Goal: Task Accomplishment & Management: Complete application form

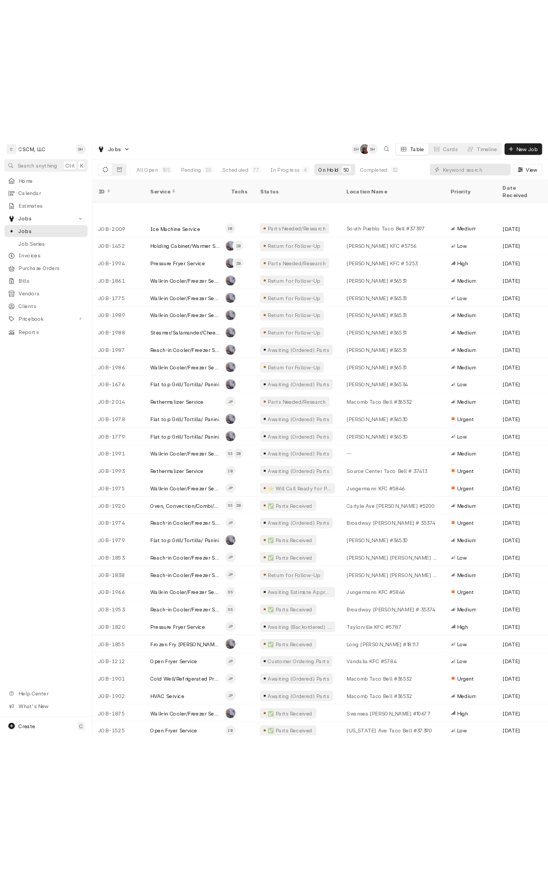
scroll to position [70, 0]
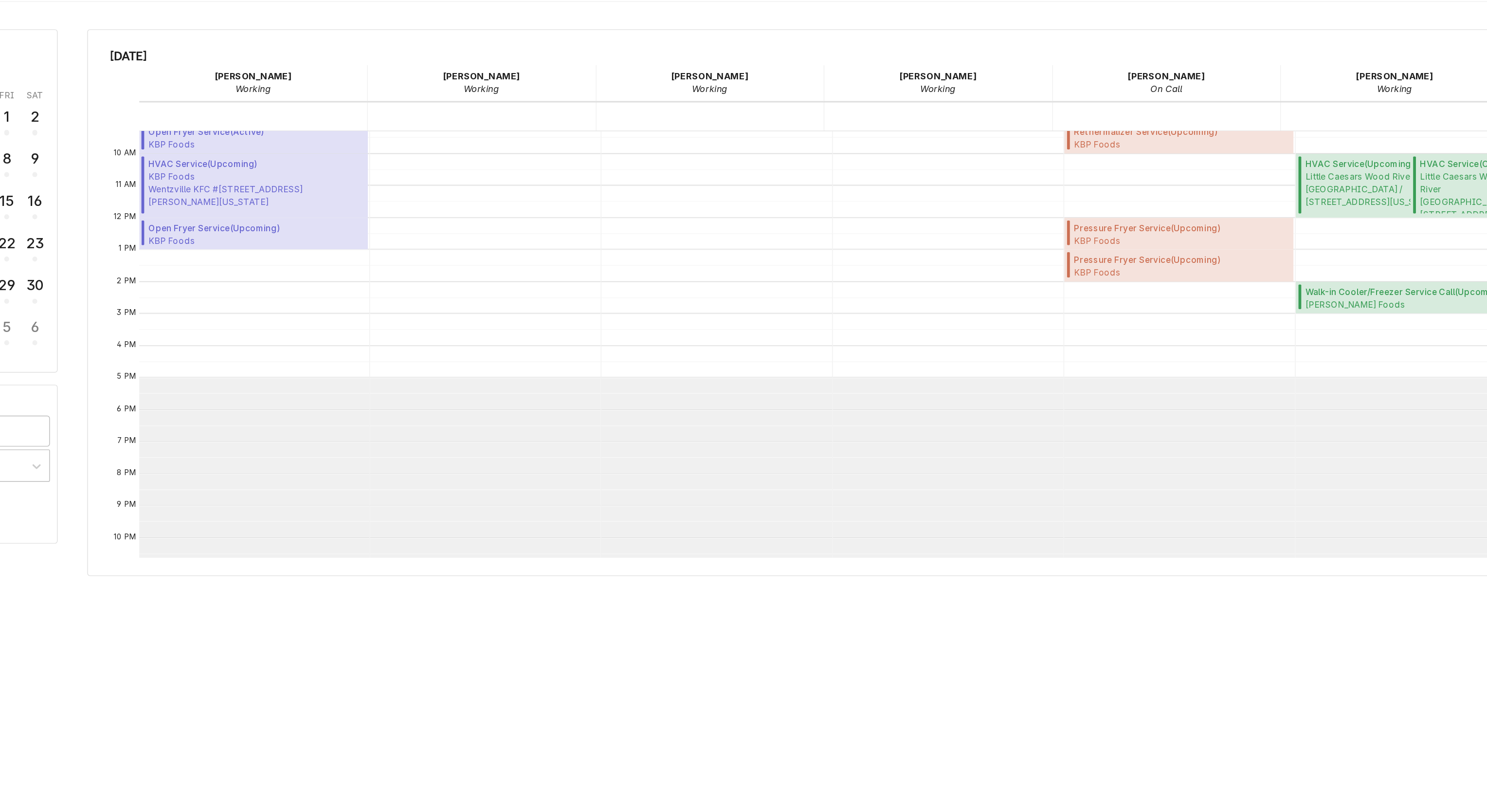
scroll to position [238, 0]
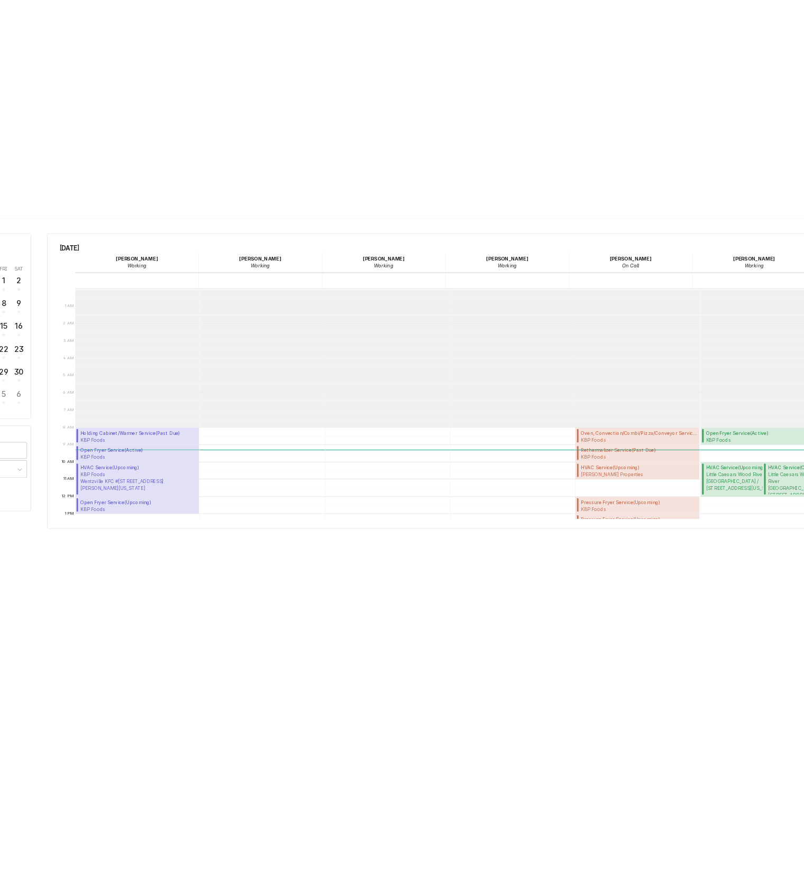
scroll to position [192, 0]
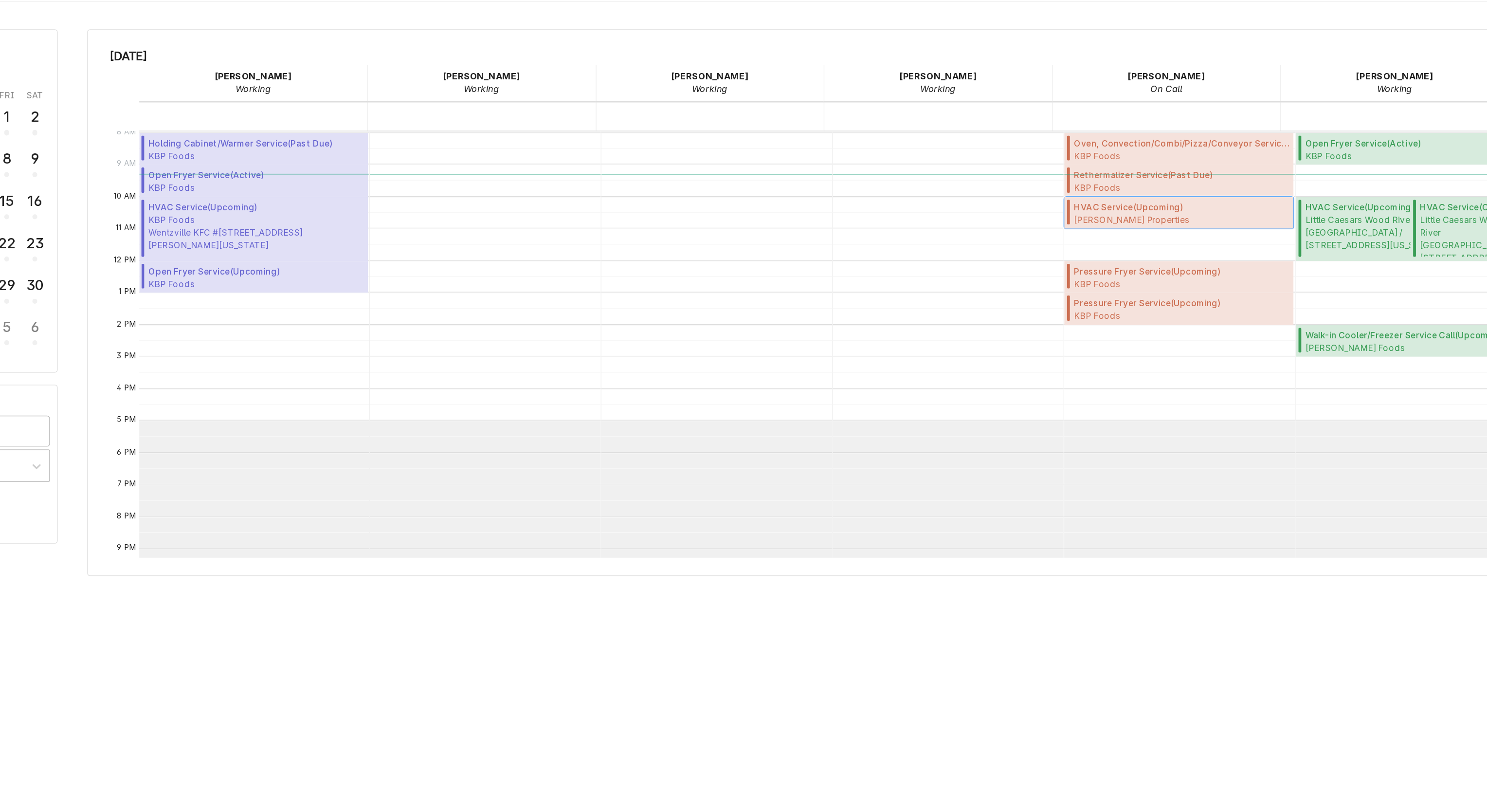
click at [1038, 180] on span "Meyer Properties Wasabi Sushi Bar / 100 S Buchanan St, Edwardsville, Illinois 6…" at bounding box center [1059, 178] width 149 height 7
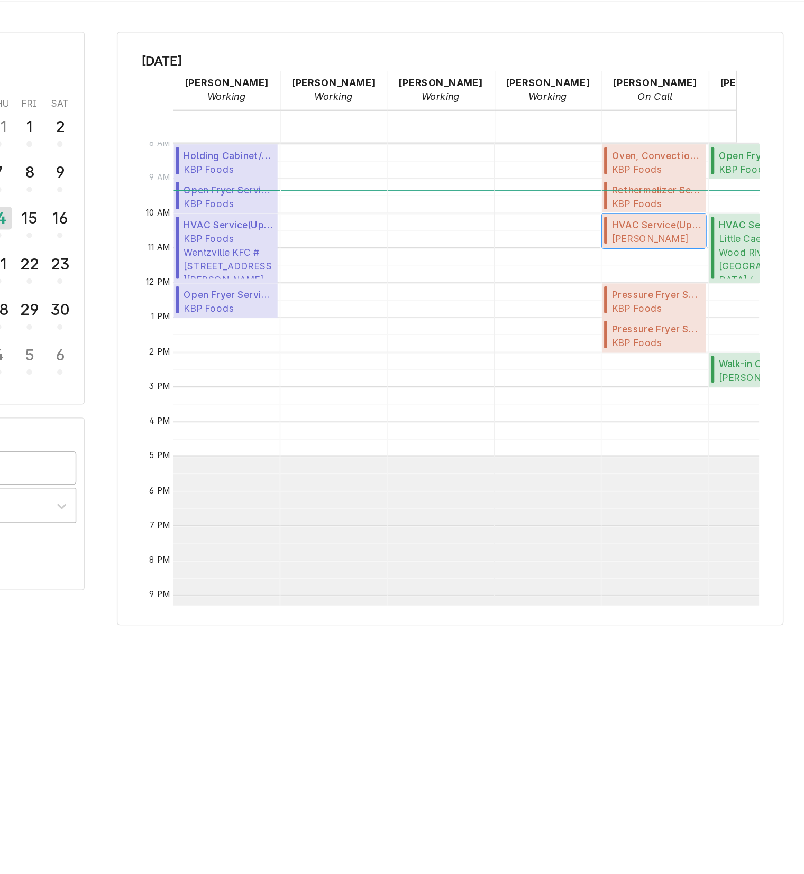
scroll to position [0, 0]
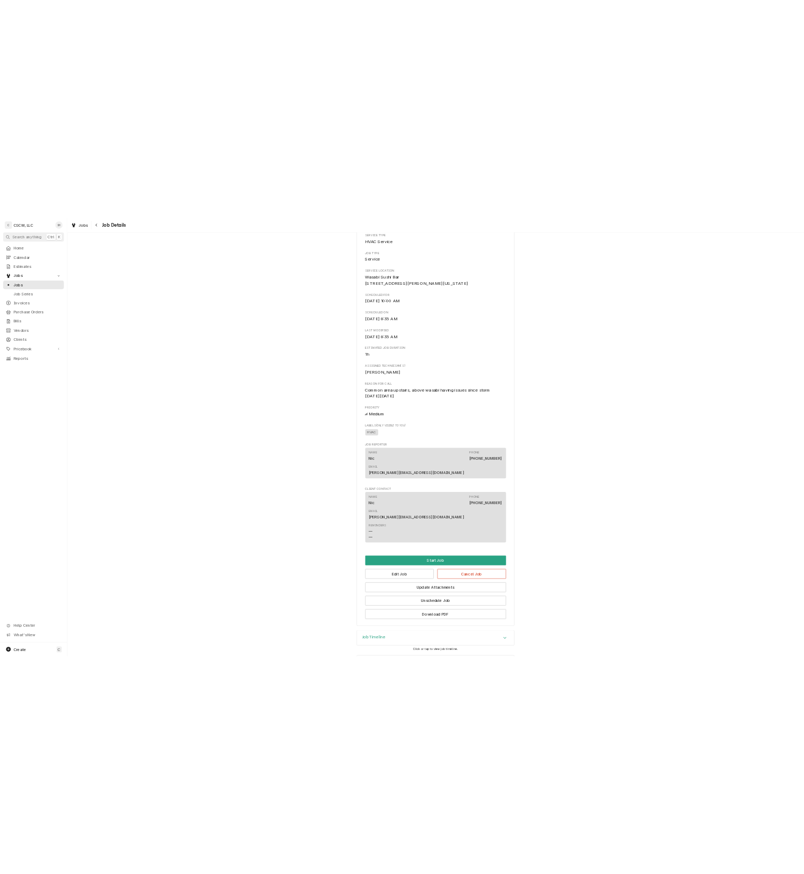
scroll to position [184, 0]
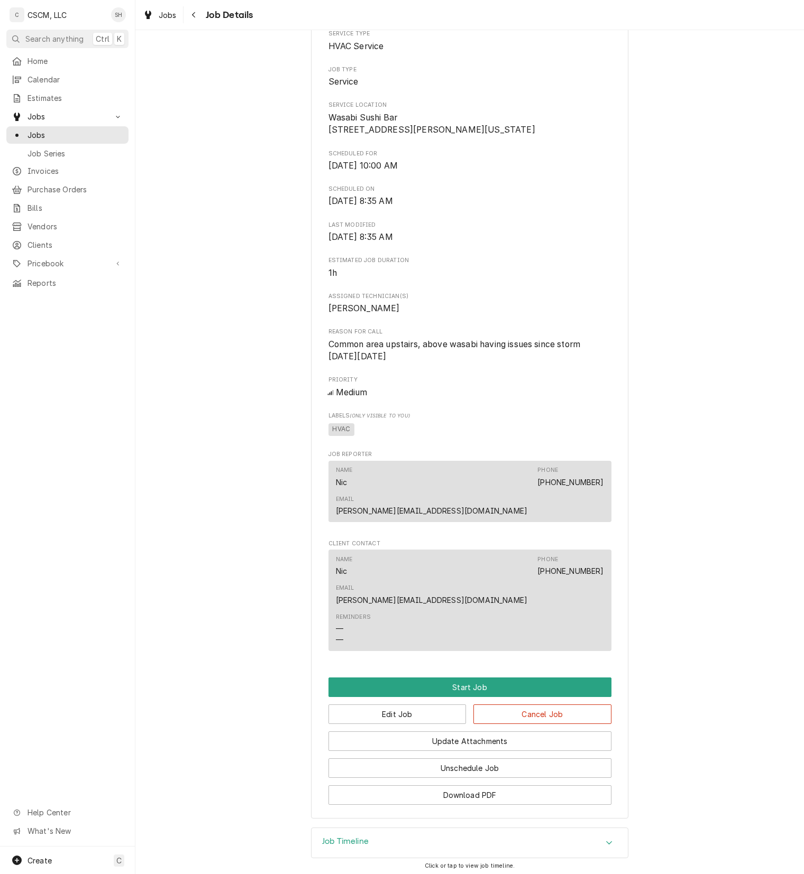
click at [291, 182] on div "Upcoming Meyer Properties Wasabi Sushi Bar / 100 S Buchanan St, Edwardsville, I…" at bounding box center [469, 342] width 668 height 971
click at [195, 17] on icon "Navigate back" at bounding box center [193, 15] width 3 height 6
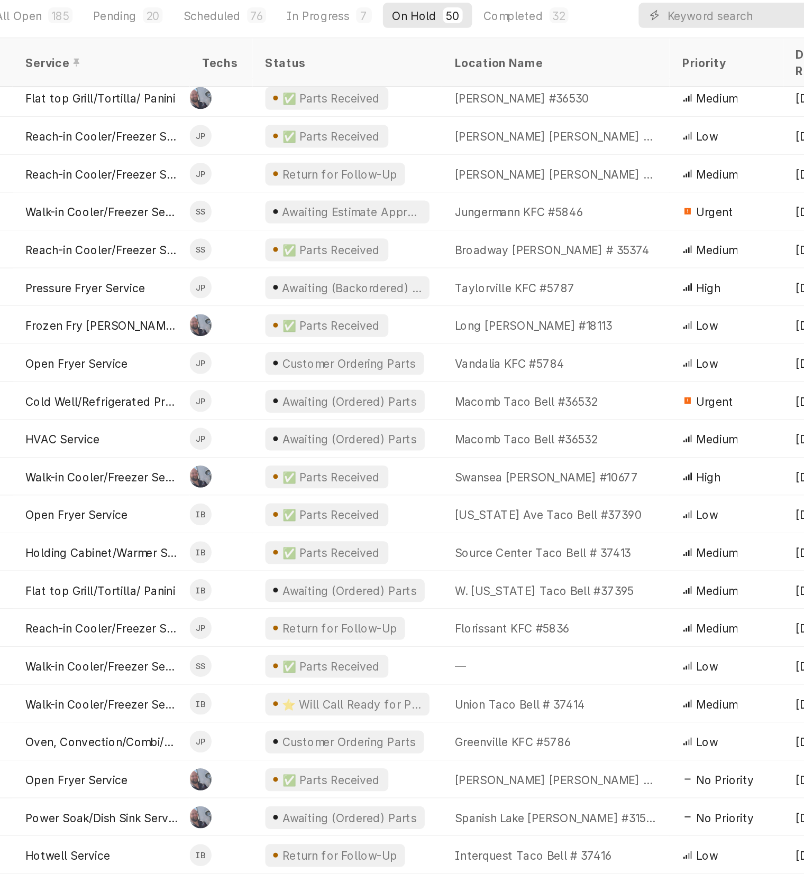
scroll to position [491, 0]
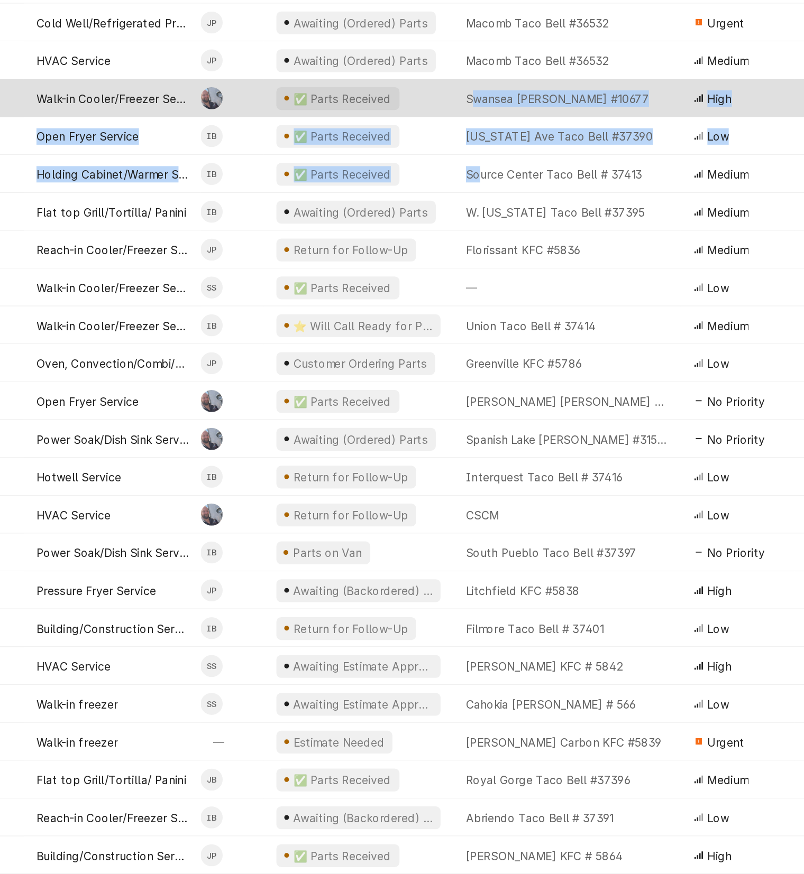
drag, startPoint x: 536, startPoint y: 195, endPoint x: 513, endPoint y: 334, distance: 141.4
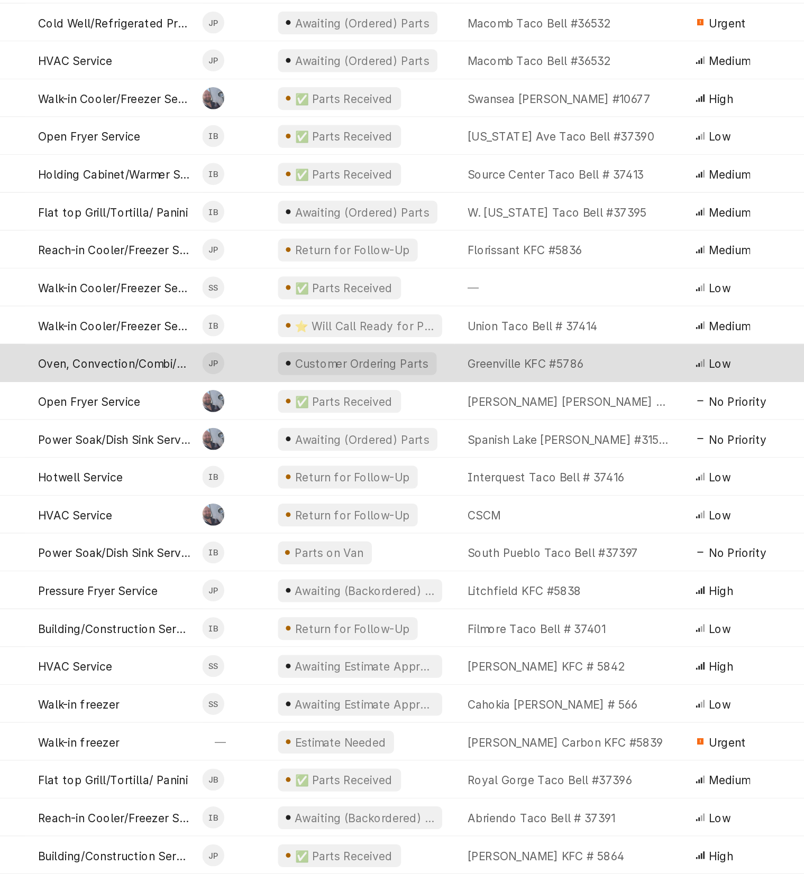
click at [557, 525] on div "Greenville KFC #5786" at bounding box center [575, 531] width 152 height 25
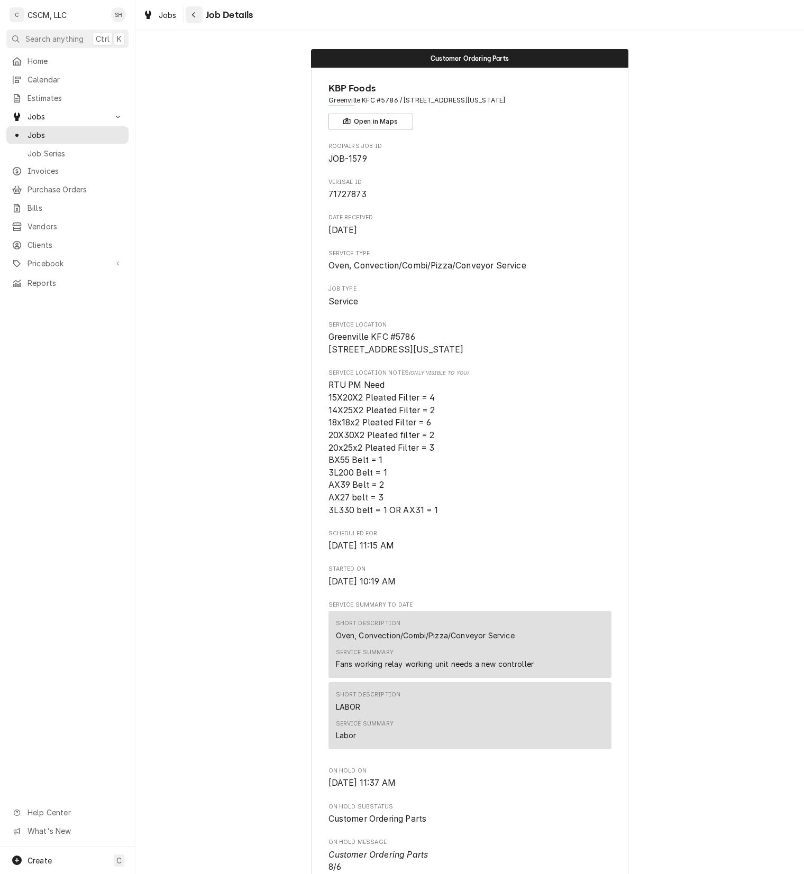
click at [199, 16] on button "Navigate back" at bounding box center [194, 14] width 17 height 17
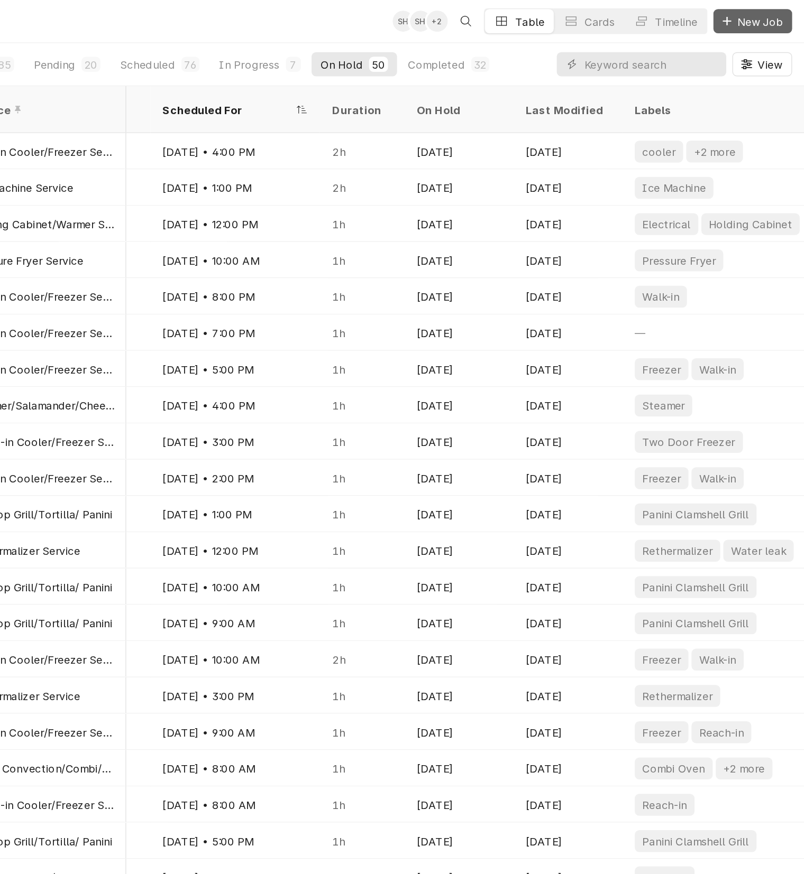
click at [768, 7] on button "New Job" at bounding box center [767, 14] width 55 height 17
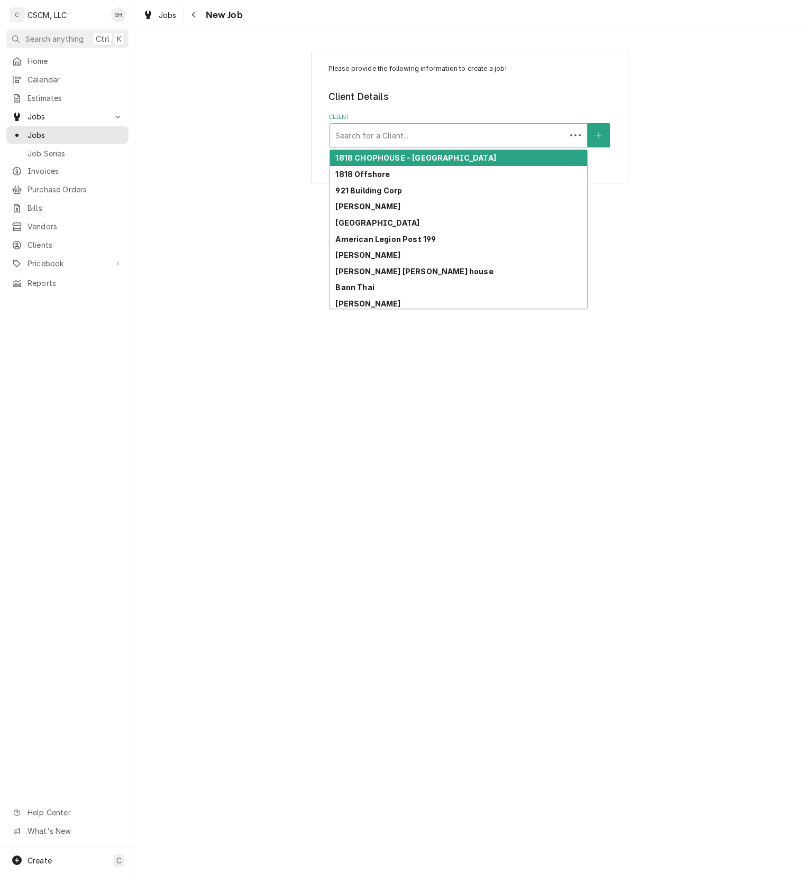
click at [456, 131] on div "Client" at bounding box center [447, 135] width 225 height 19
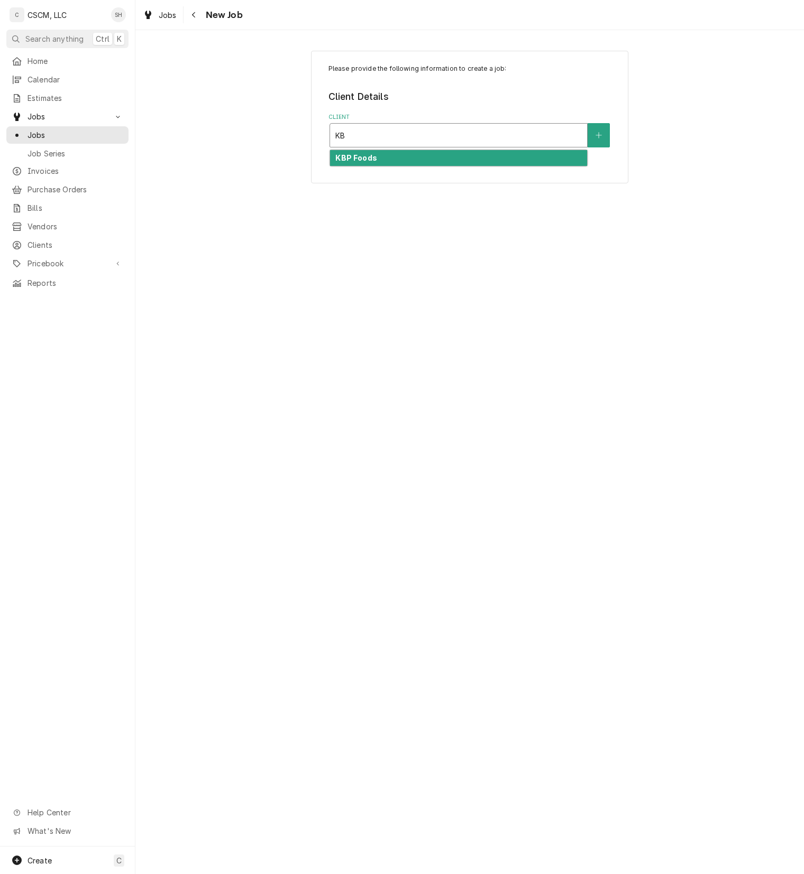
type input "KBP"
click at [451, 159] on div "KBP Foods" at bounding box center [458, 158] width 257 height 16
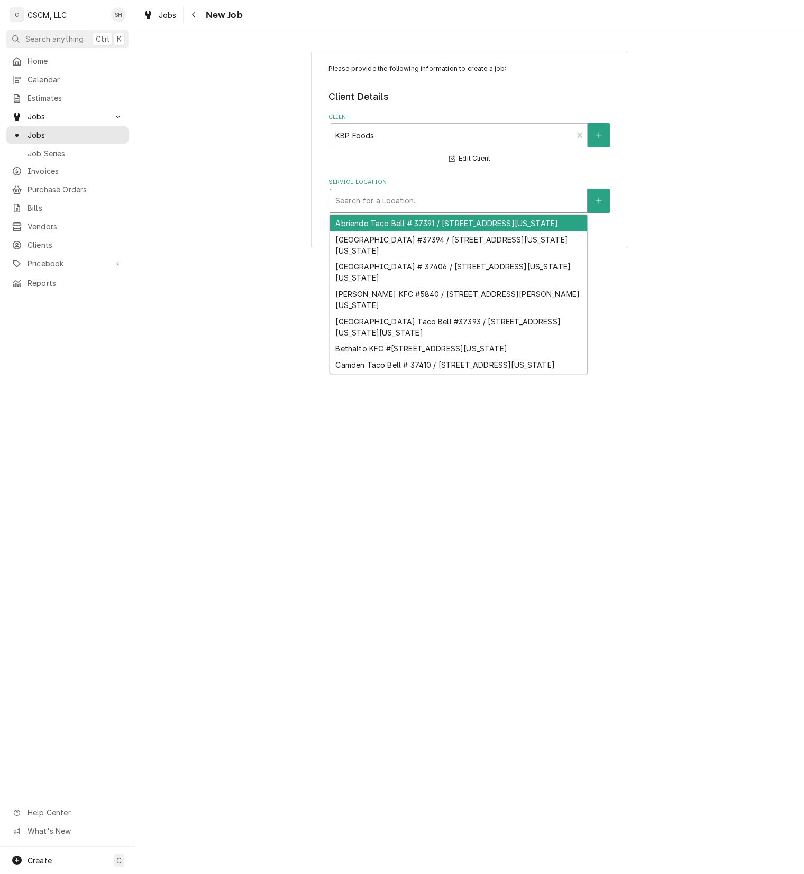
click at [428, 204] on div "Service Location" at bounding box center [458, 200] width 246 height 19
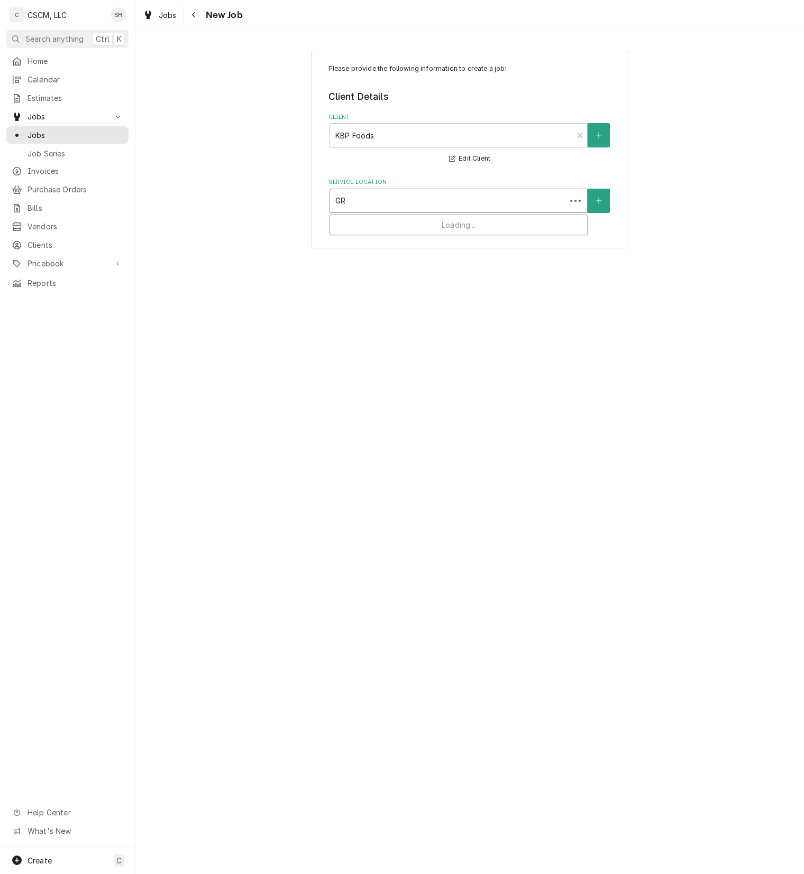
type input "GRE"
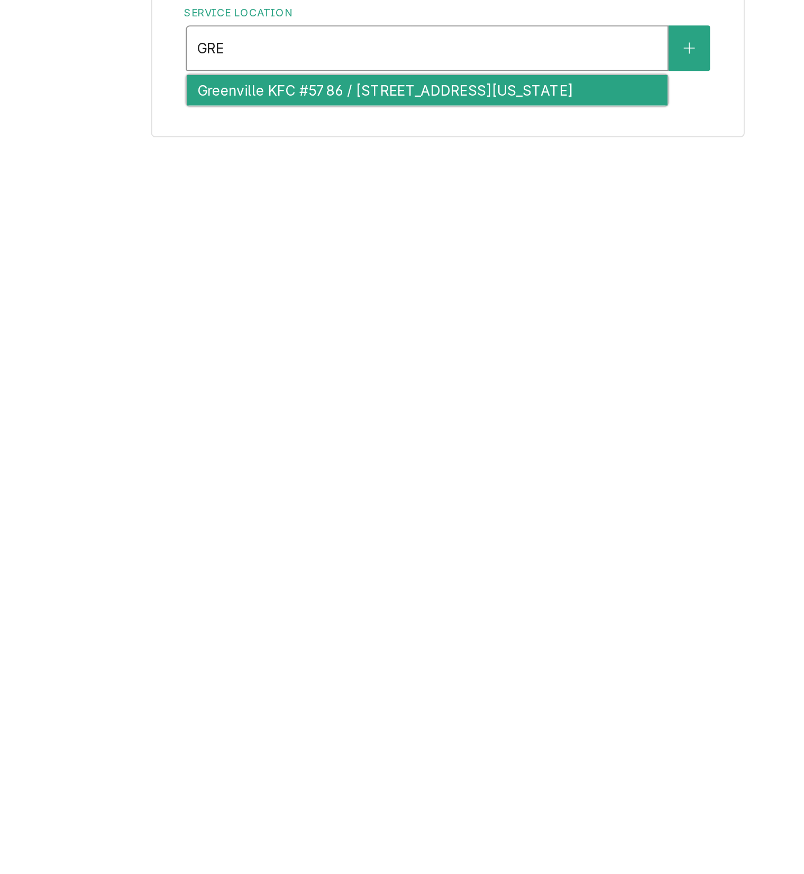
click at [458, 232] on div "Greenville KFC #5786 / 1607 South State Route 127, Greenville, Illinois 62246" at bounding box center [458, 223] width 257 height 16
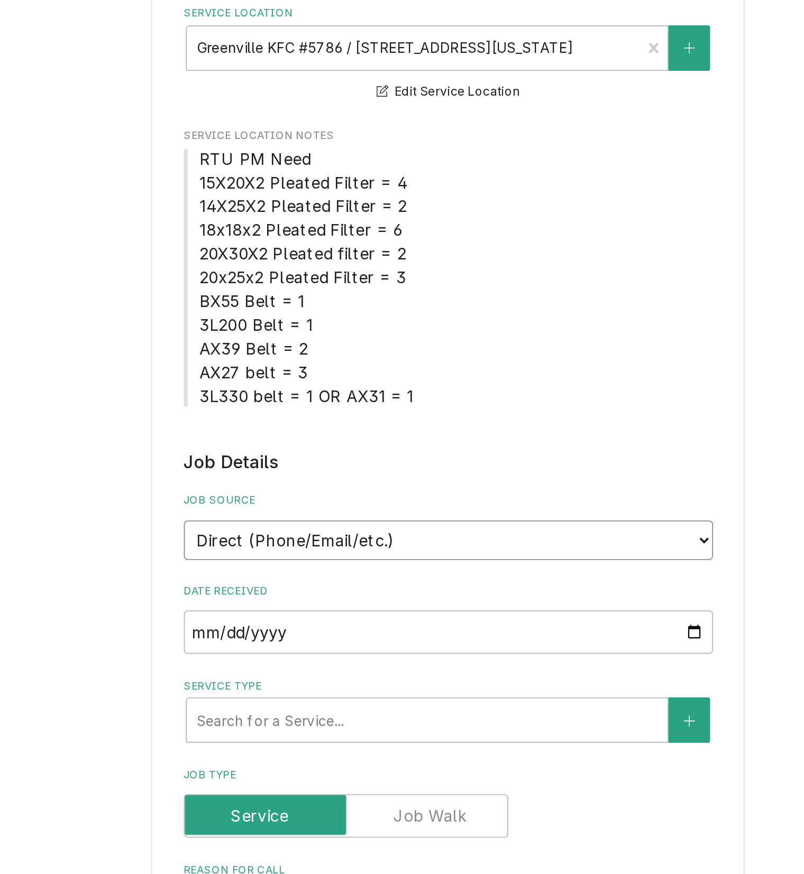
click at [407, 466] on select "Direct (Phone/Email/etc.) Other" at bounding box center [469, 464] width 283 height 21
select select "100"
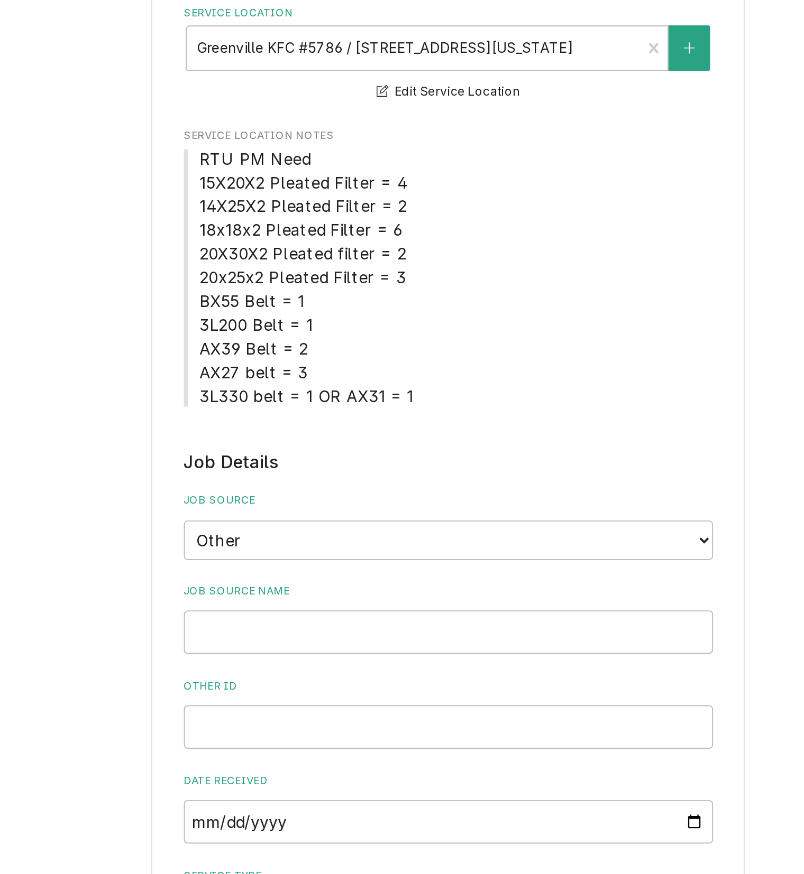
click at [473, 395] on div "Please provide the following information to create a job: Client Details Client…" at bounding box center [469, 684] width 283 height 1240
click at [417, 507] on input "Job Source Name" at bounding box center [469, 513] width 283 height 23
paste input "71966873"
type textarea "x"
type input "71966873"
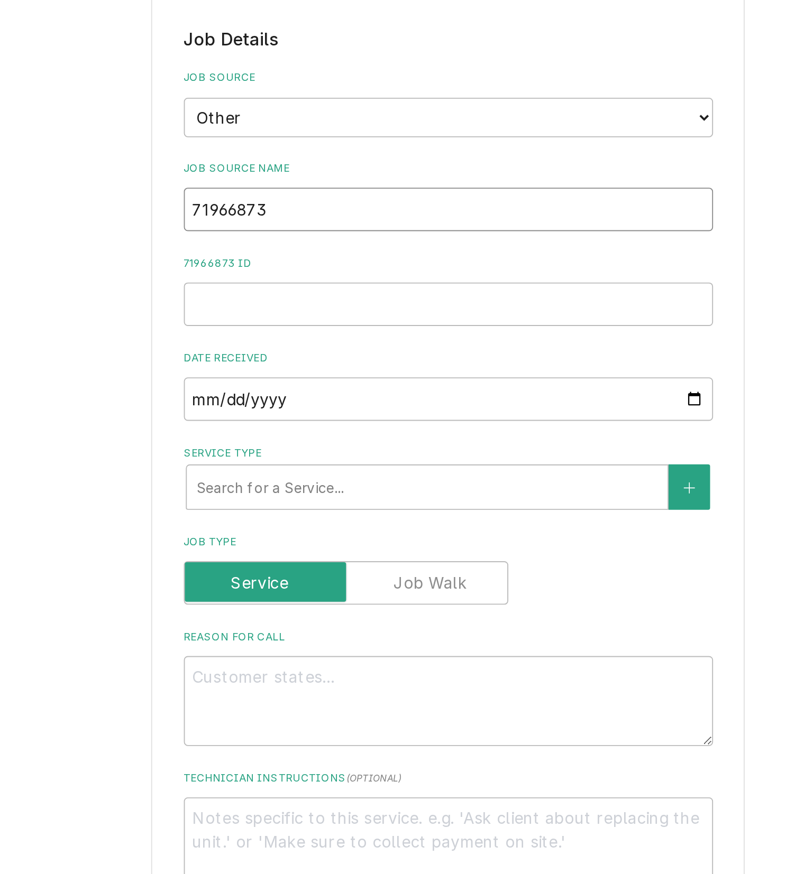
scroll to position [227, 0]
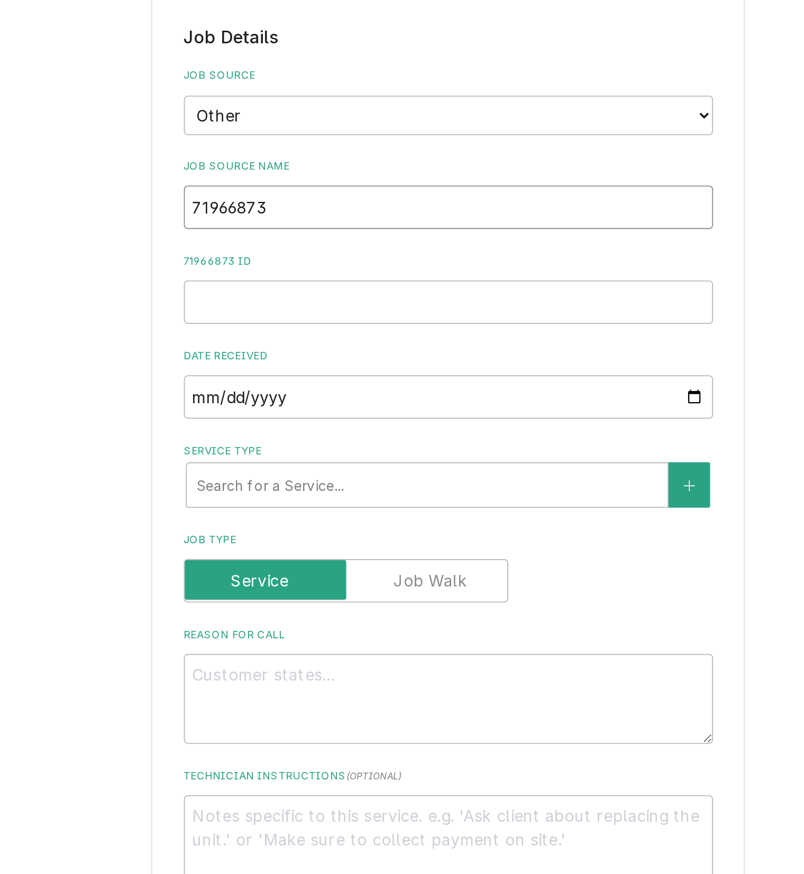
type textarea "x"
type input "V"
type textarea "x"
type input "Ve"
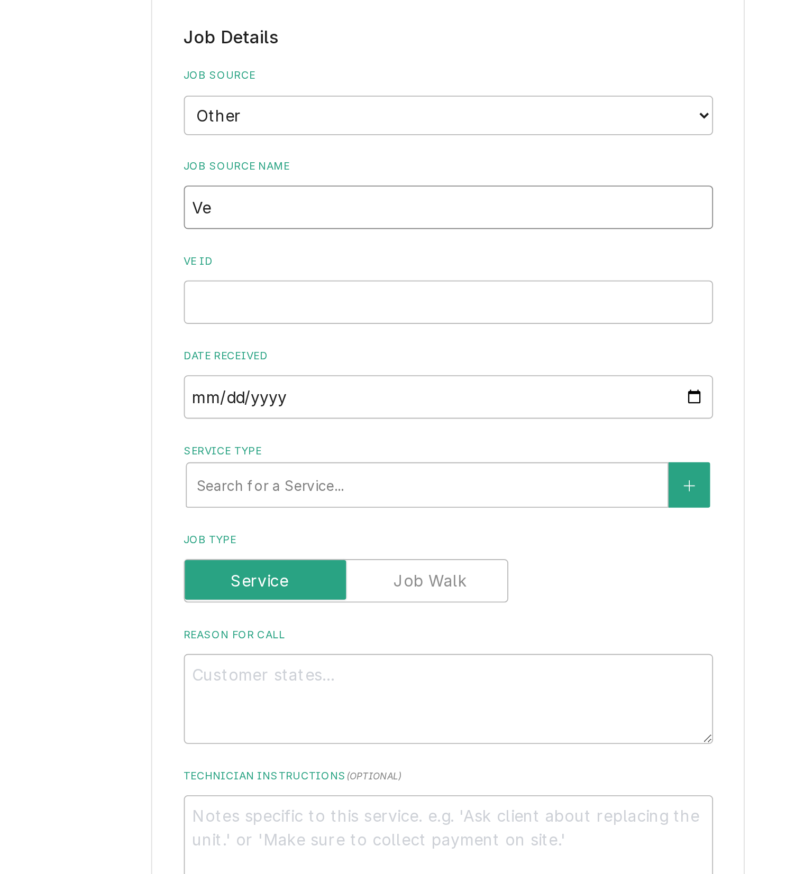
type textarea "x"
type input "Ver"
type textarea "x"
type input "Veri"
type textarea "x"
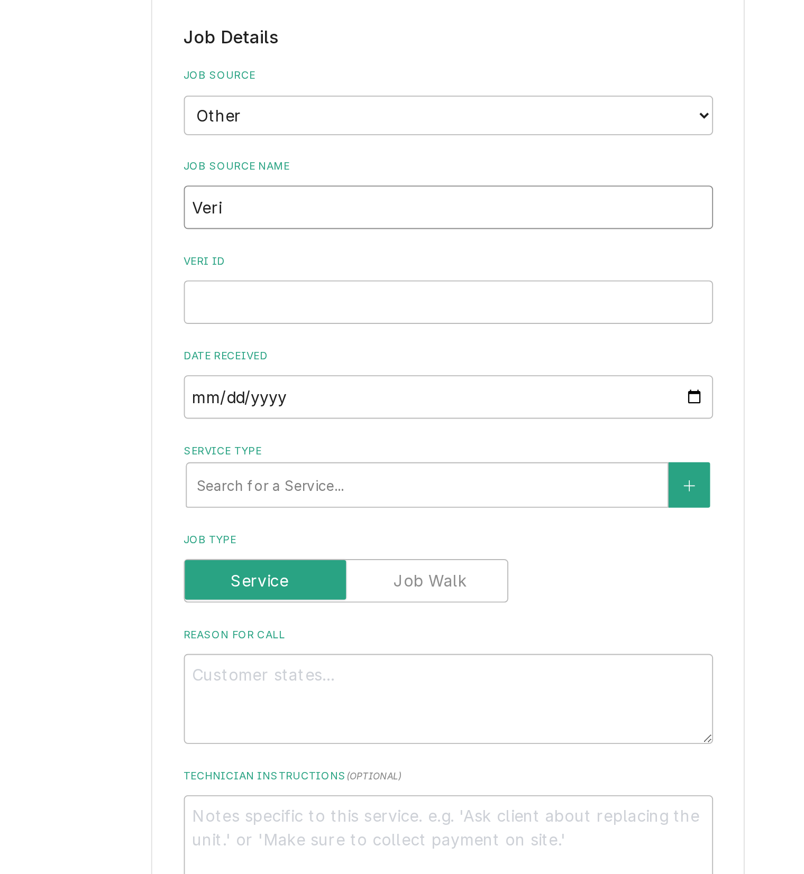
type input "Veris"
type textarea "x"
type input "Verisa"
type textarea "x"
type input "Verisae"
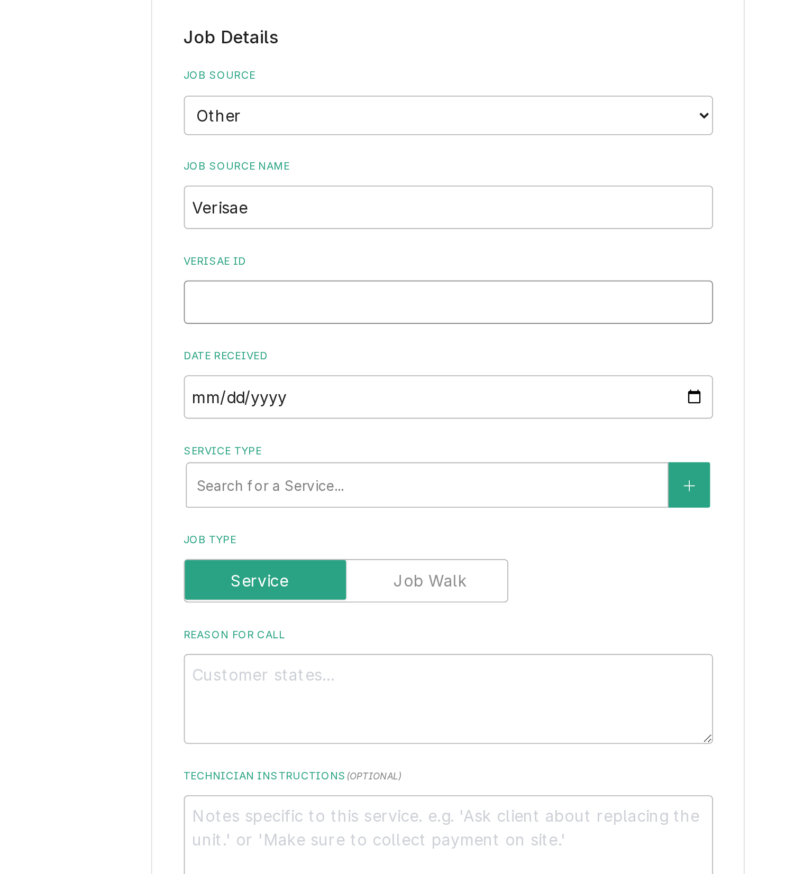
paste input "71966873"
type textarea "x"
type input "71966873"
type textarea "x"
type input "71966873"
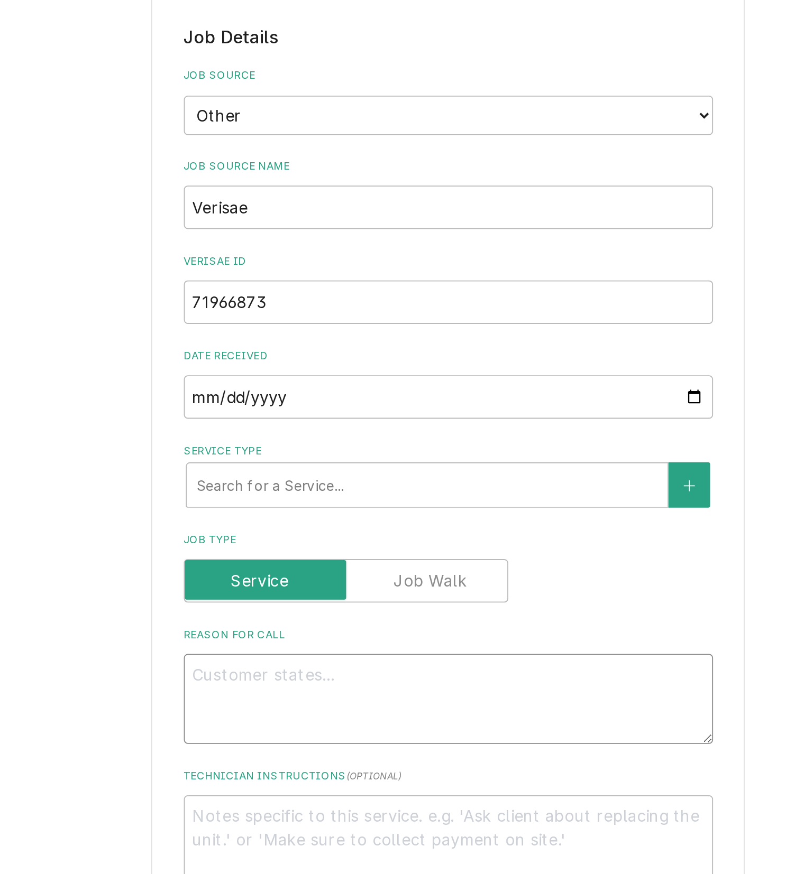
click at [438, 557] on textarea "Reason For Call" at bounding box center [469, 549] width 283 height 48
type textarea "x"
type textarea "p"
type textarea "x"
type textarea "po"
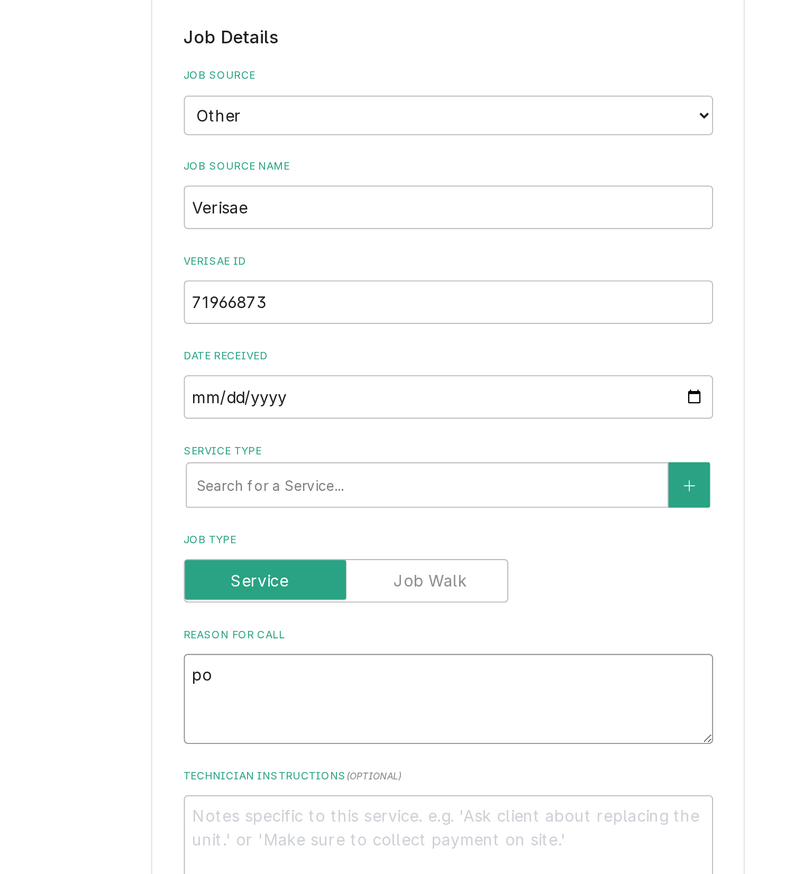
type textarea "x"
type textarea "po"
type textarea "x"
type textarea "po"
type textarea "x"
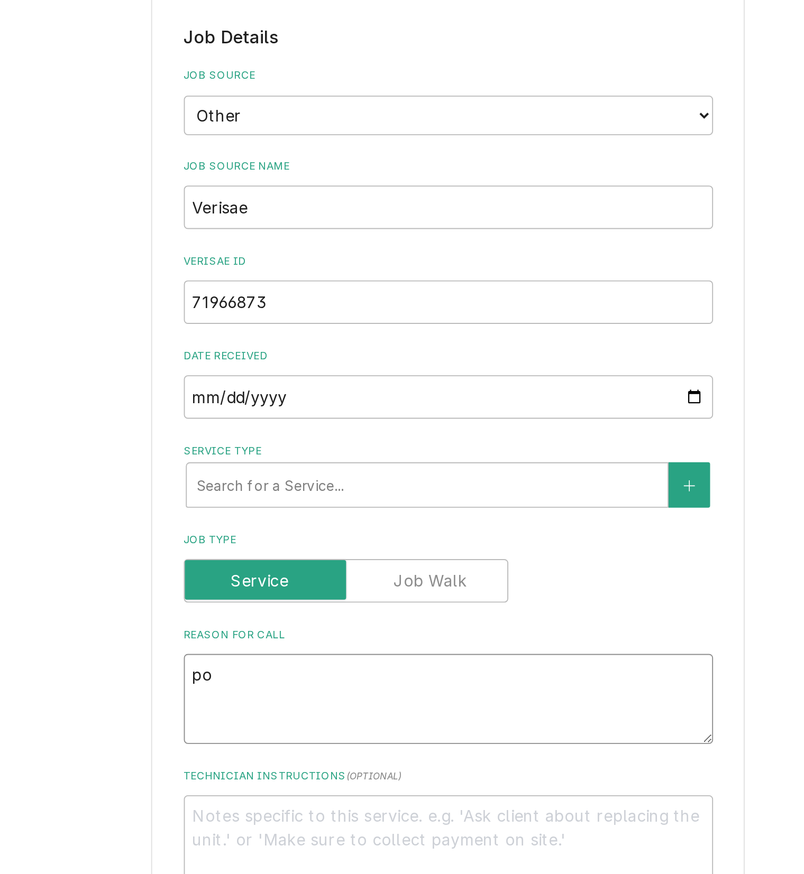
type textarea "p"
type textarea "x"
type textarea "P"
type textarea "x"
type textarea "PO"
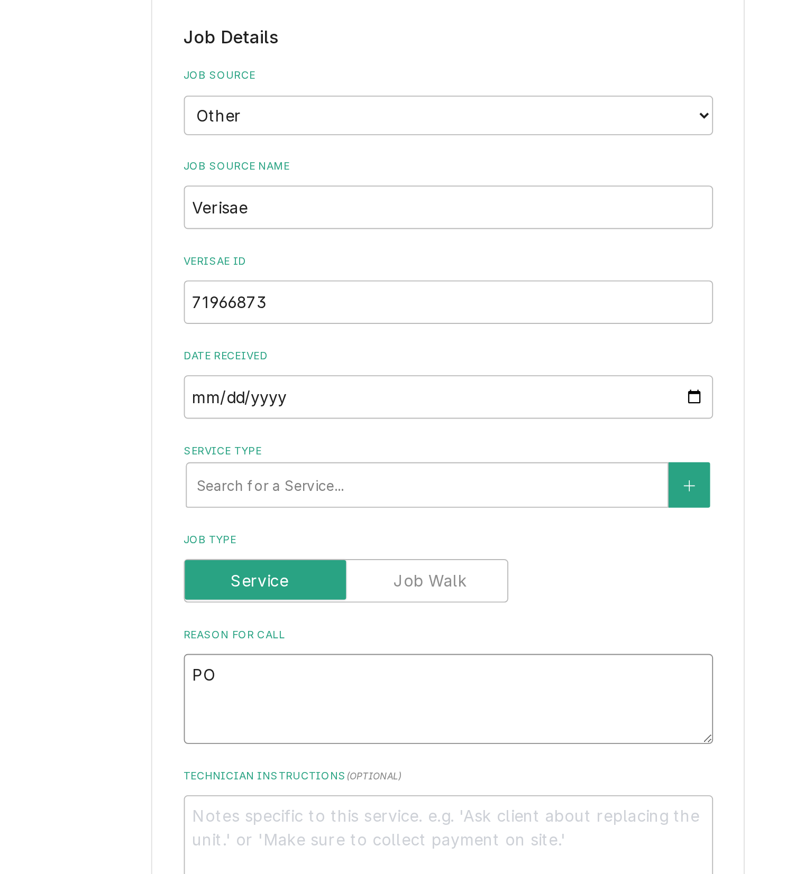
type textarea "x"
type textarea "PO"
type textarea "x"
type textarea "PO #"
type textarea "x"
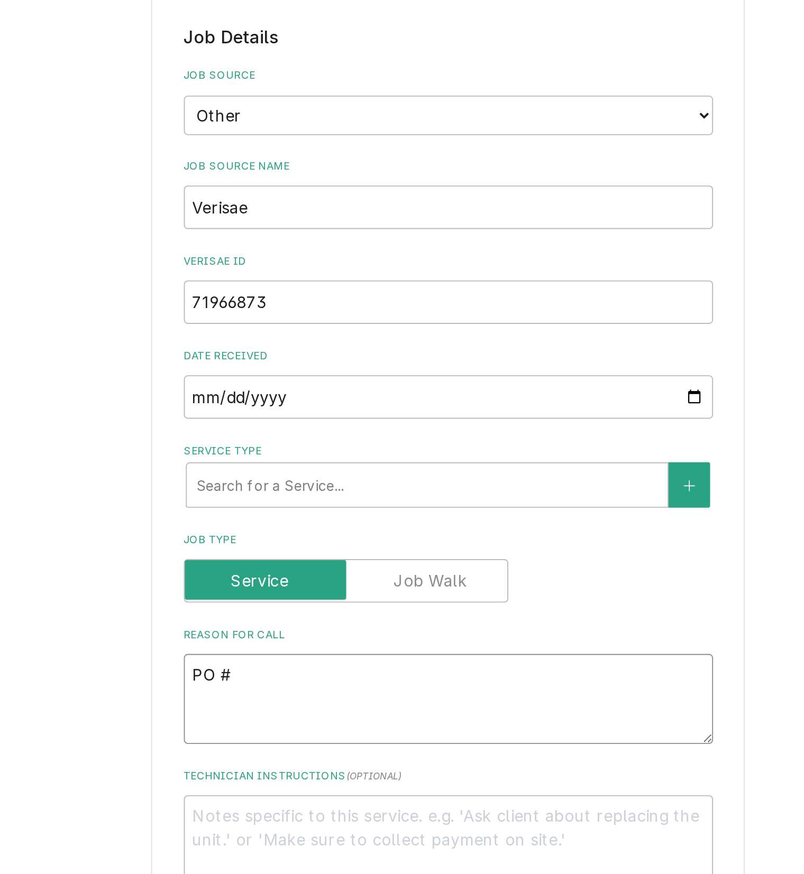
type textarea "PO #"
paste textarea "71966873"
type textarea "x"
type textarea "PO # 71966873"
type textarea "x"
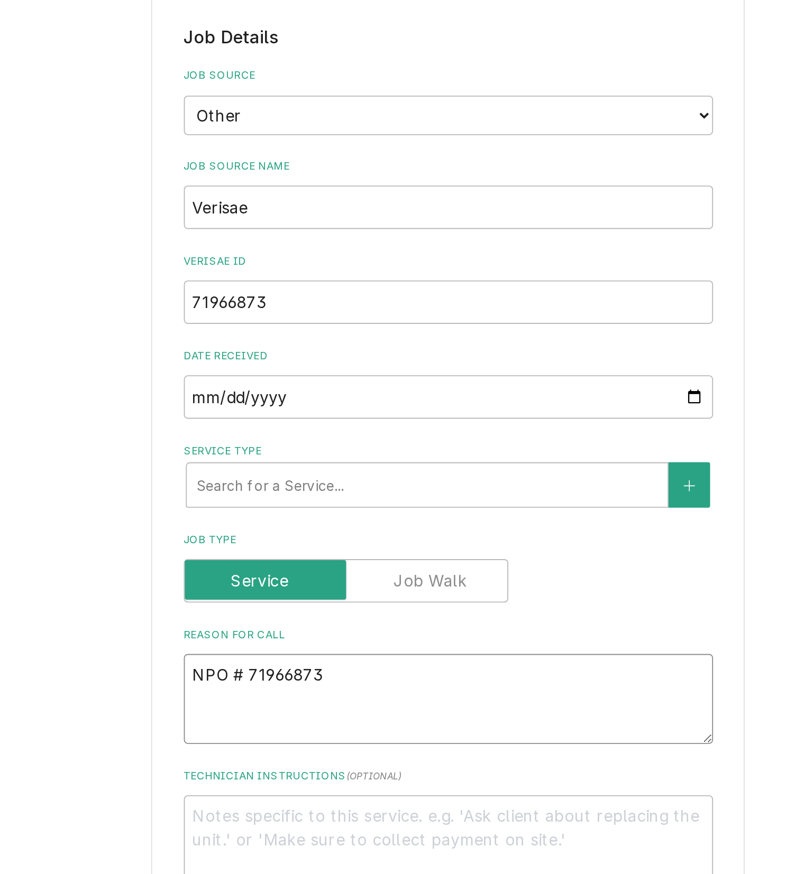
type textarea "NTPO # 71966873"
type textarea "x"
type textarea "NTEPO # 71966873"
type textarea "x"
type textarea "NTE:PO # 71966873"
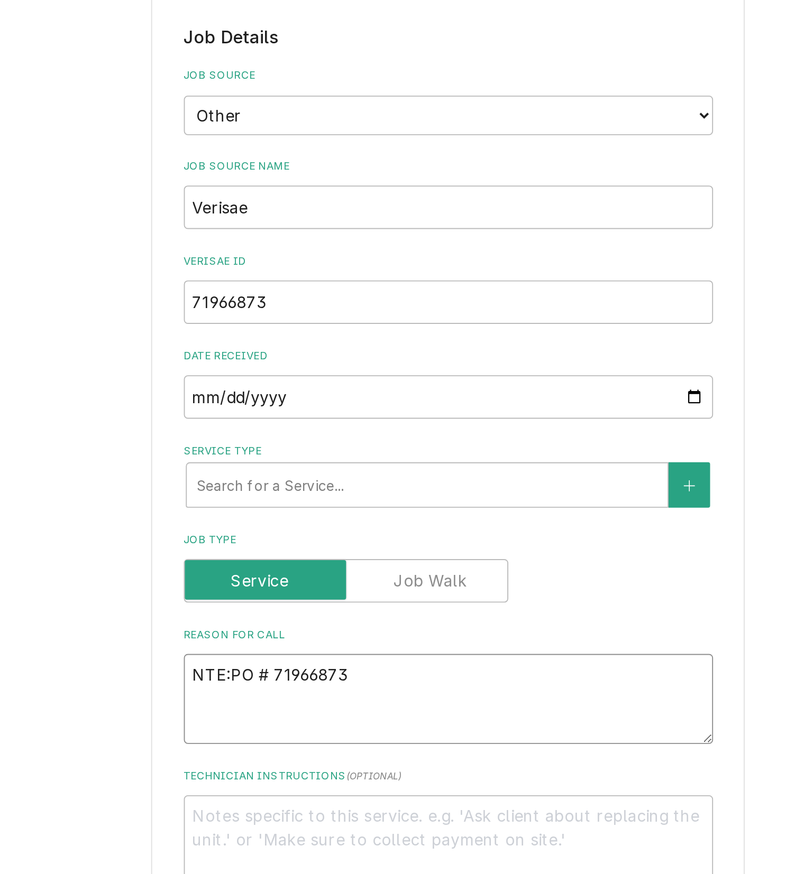
type textarea "x"
type textarea "NTE: PO # 71966873"
type textarea "x"
type textarea "NTE: $PO # 71966873"
type textarea "x"
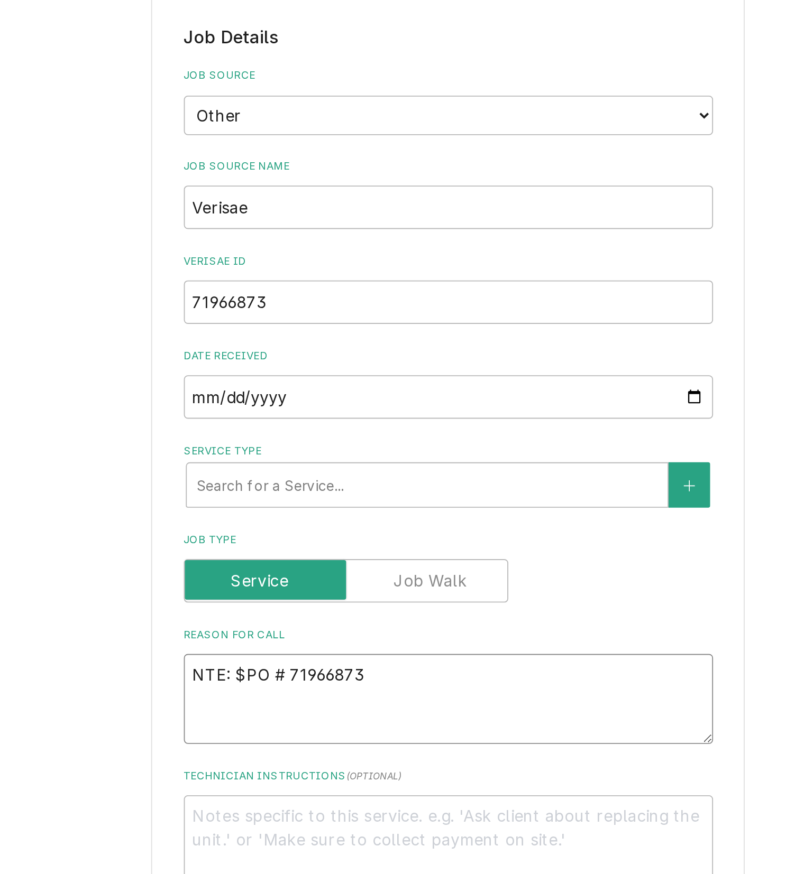
type textarea "NTE: $5PO # 71966873"
type textarea "x"
type textarea "NTE: $50PO # 71966873"
type textarea "x"
type textarea "NTE: $500PO # 71966873"
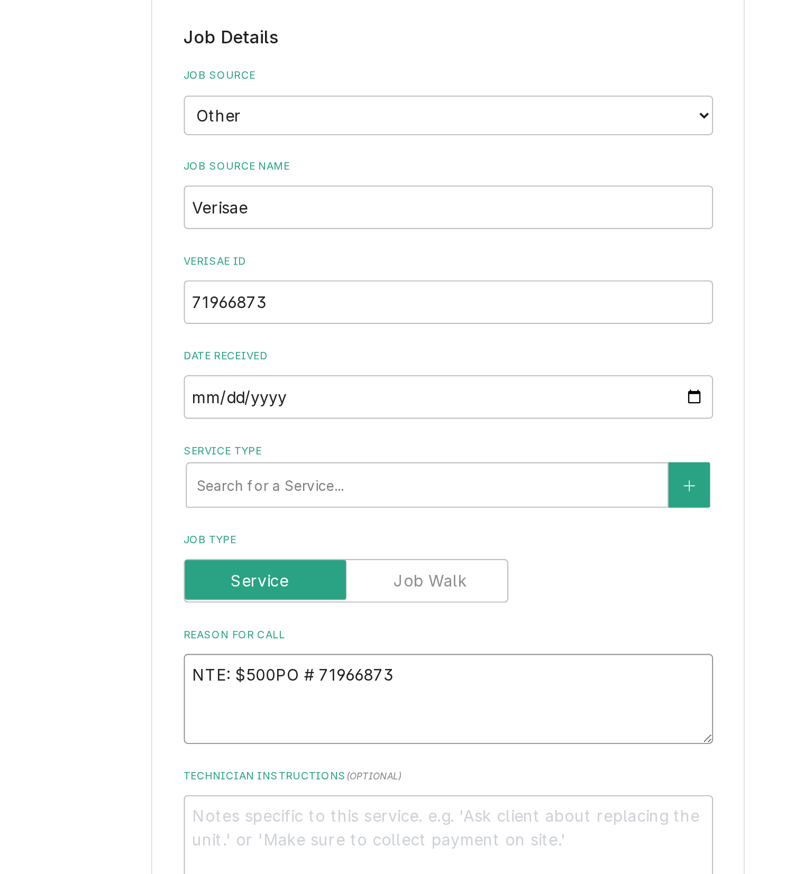
type textarea "x"
type textarea "NTE: $500 PO # 71966873"
type textarea "x"
type textarea "NTE: $500 PO # 71966873"
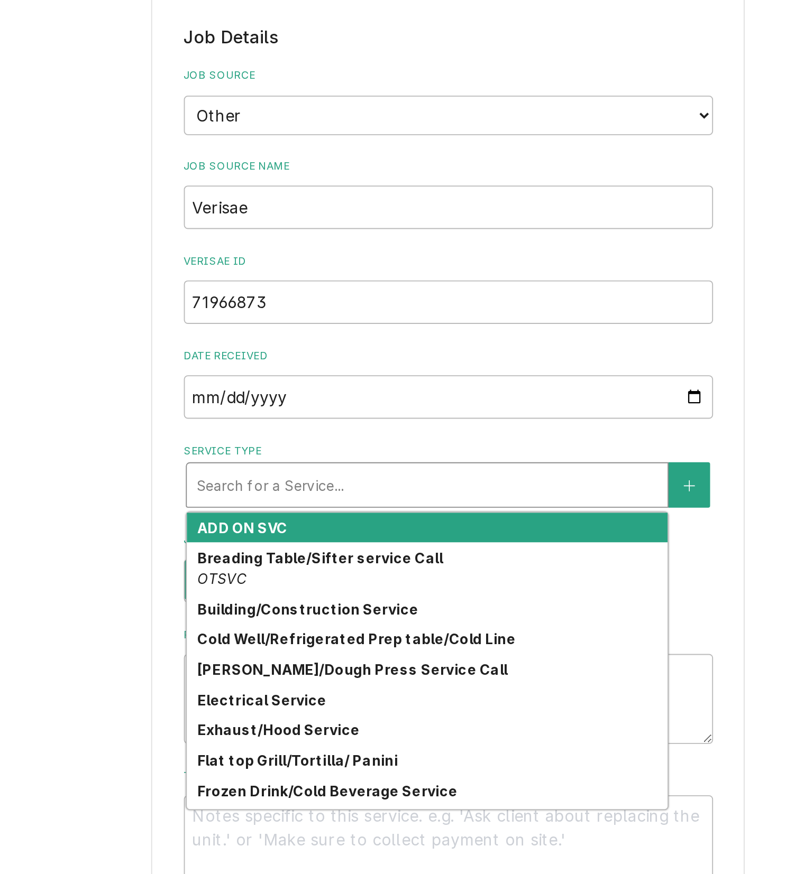
click at [383, 434] on div "Service Type" at bounding box center [458, 434] width 246 height 19
type textarea "x"
type input "T"
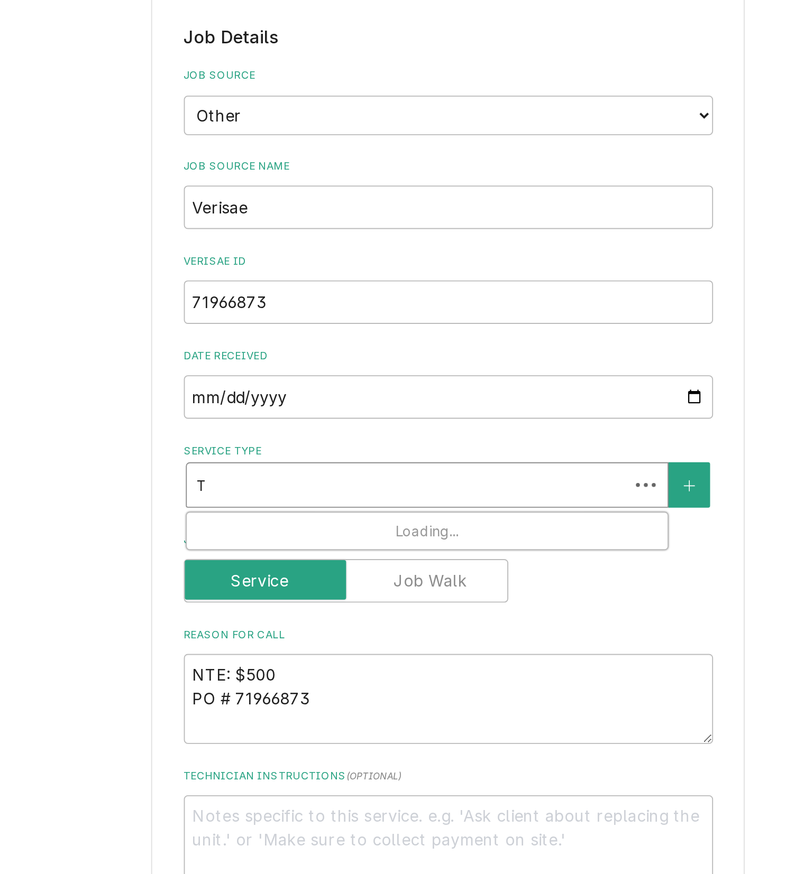
type textarea "x"
type input "TE"
type textarea "x"
type input "TEA"
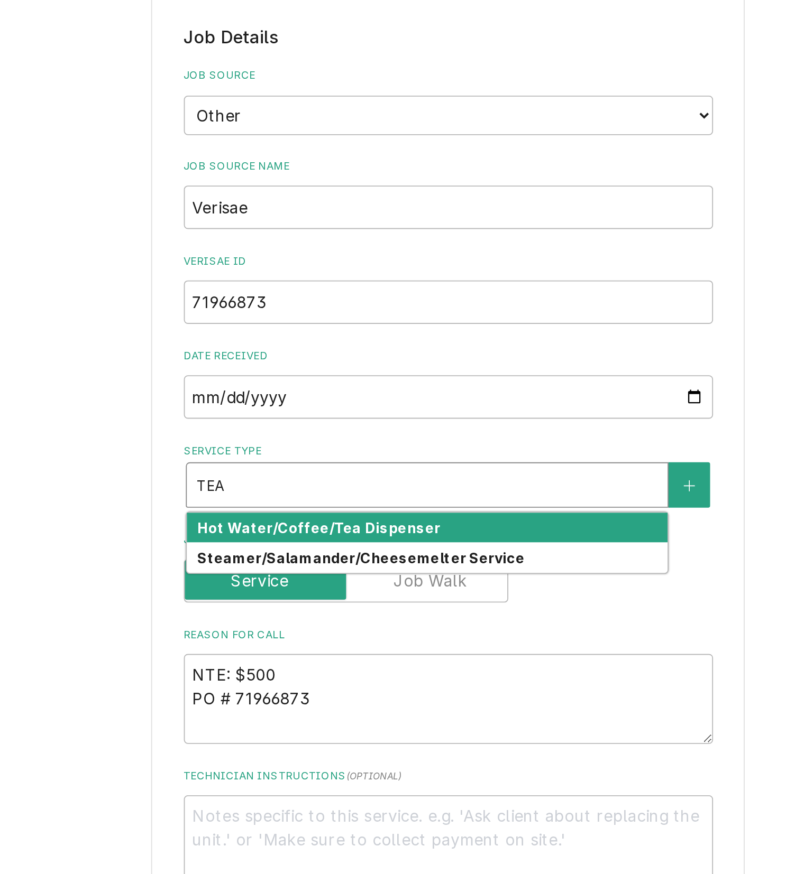
click at [387, 456] on strong "Hot Water/Coffee/Tea Dispenser" at bounding box center [400, 457] width 130 height 9
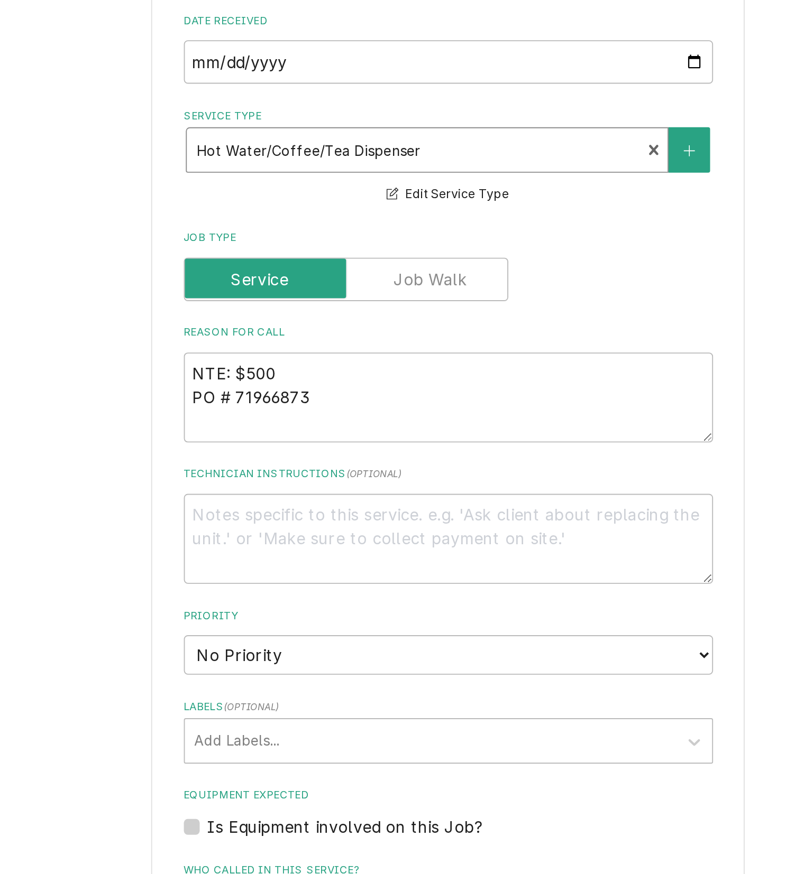
scroll to position [408, 0]
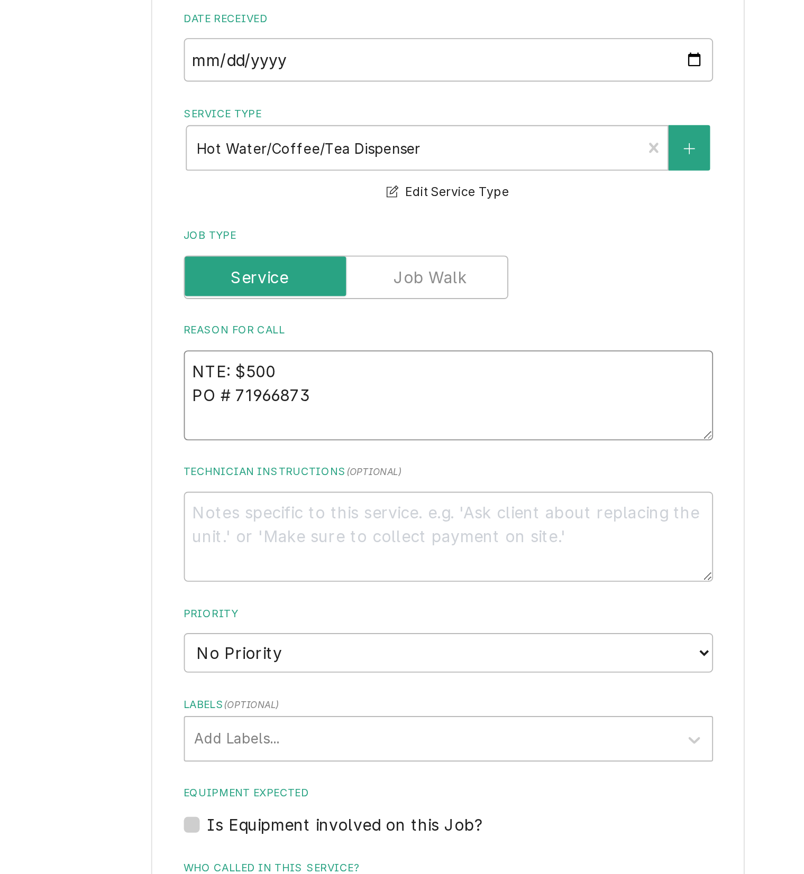
click at [453, 381] on textarea "NTE: $500 PO # 71966873" at bounding box center [469, 387] width 283 height 48
click at [328, 375] on textarea "NTE: $500 PO # 71966873" at bounding box center [469, 387] width 283 height 48
paste textarea "water not heating up"
type textarea "x"
type textarea "water not heating upNTE: $500 PO # 71966873"
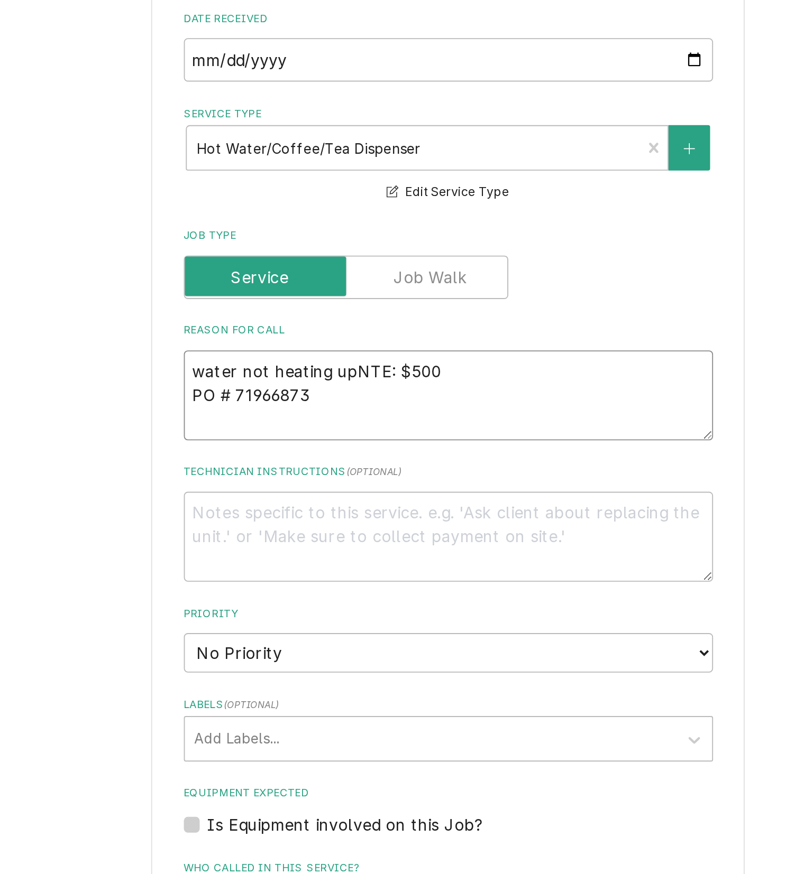
type textarea "x"
type textarea "water not heating up NTE: $500 PO # 71966873"
type textarea "x"
type textarea "water not heating up \NTE: $500 PO # 71966873"
type textarea "x"
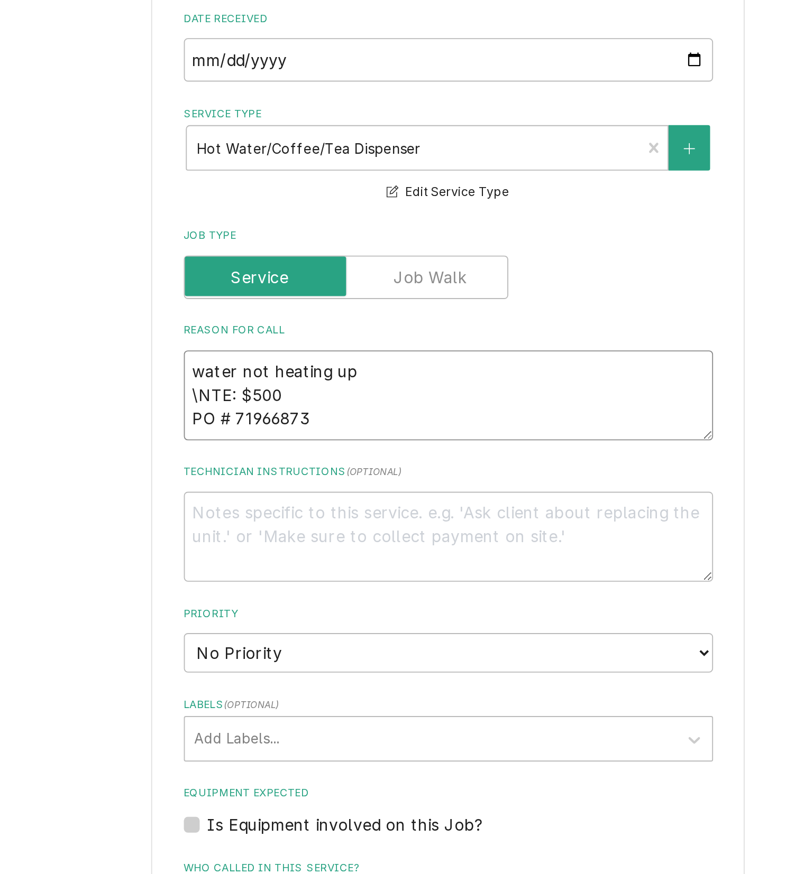
type textarea "water not heating up NTE: $500 PO # 71966873"
type textarea "x"
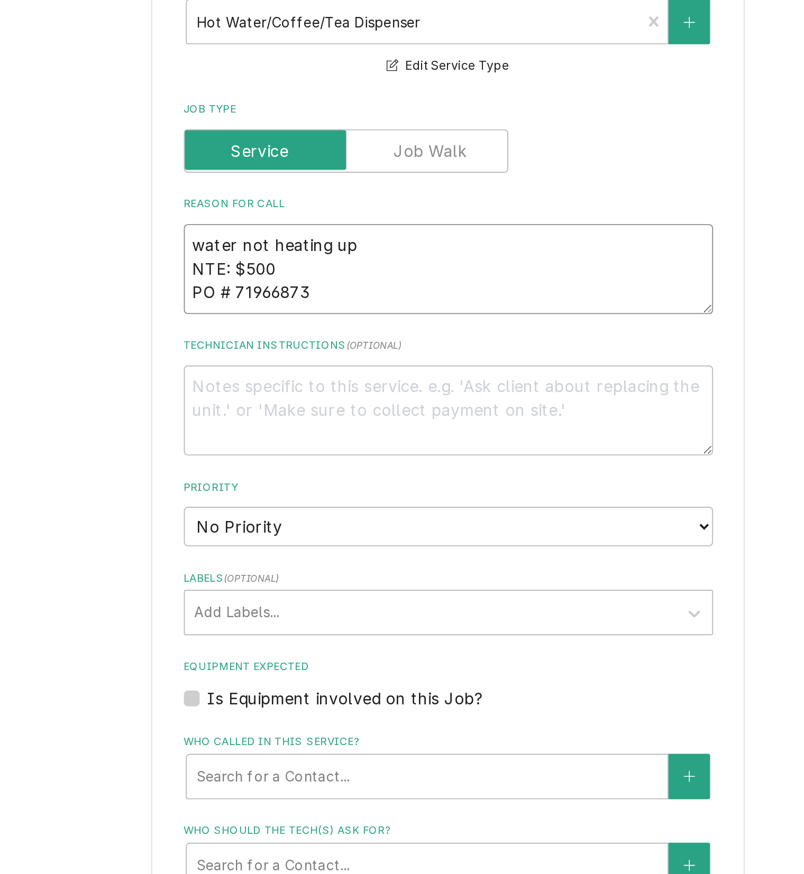
scroll to position [474, 0]
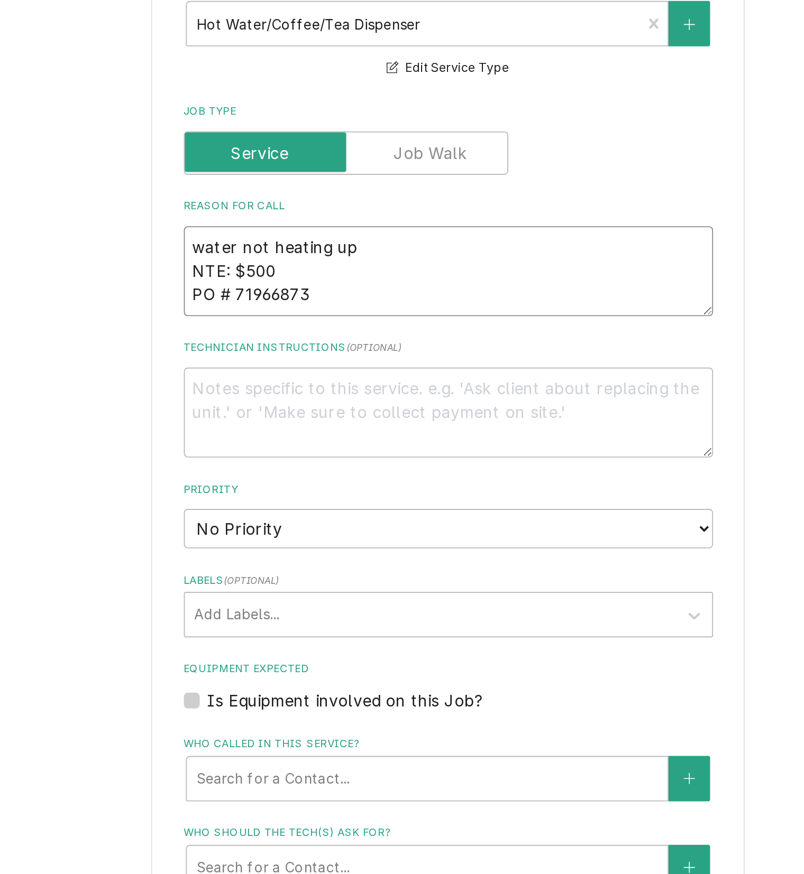
type textarea "water not heating up NTE: $500 PO # 71966873"
click at [334, 456] on select "No Priority Urgent High Medium Low" at bounding box center [469, 457] width 283 height 21
select select "3"
click at [328, 448] on select "No Priority Urgent High Medium Low" at bounding box center [469, 457] width 283 height 21
type textarea "x"
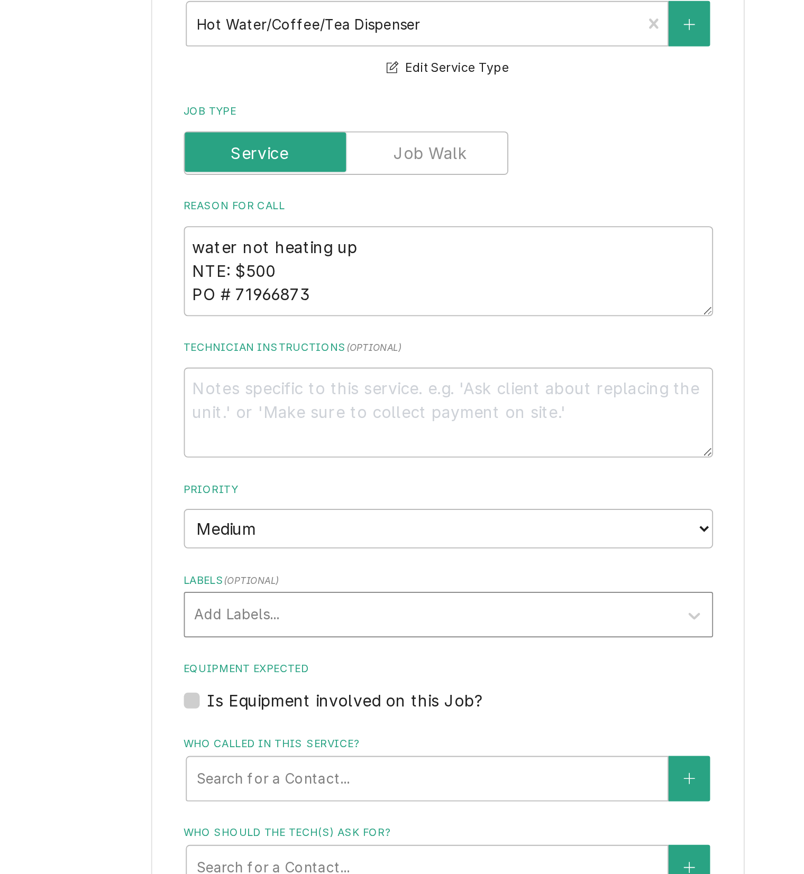
click at [334, 498] on div "Labels" at bounding box center [460, 503] width 252 height 19
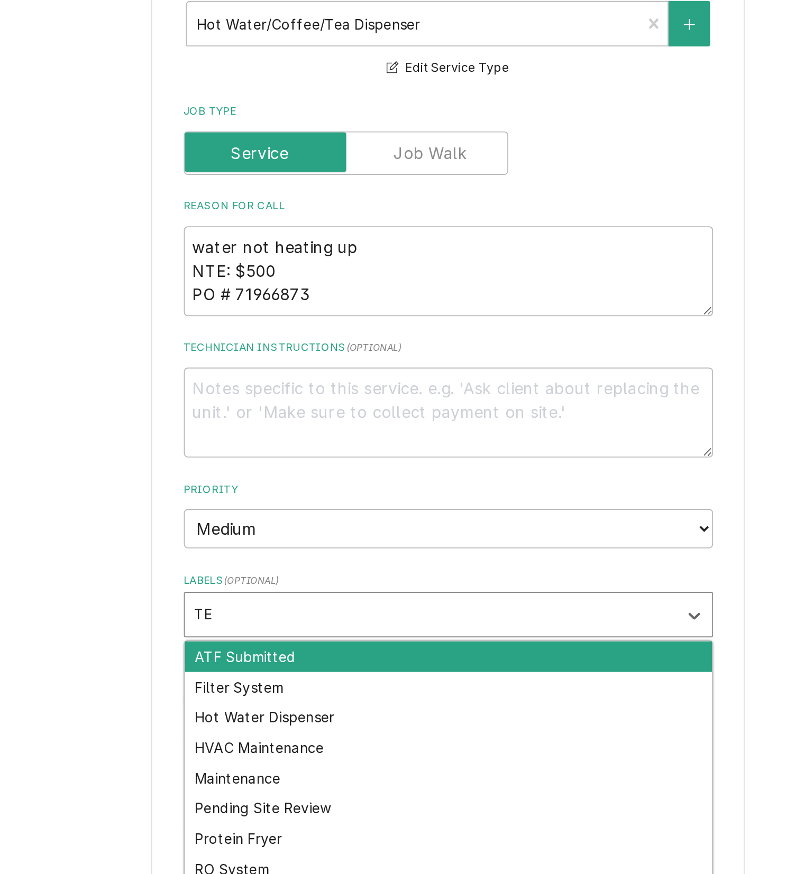
type input "TEA"
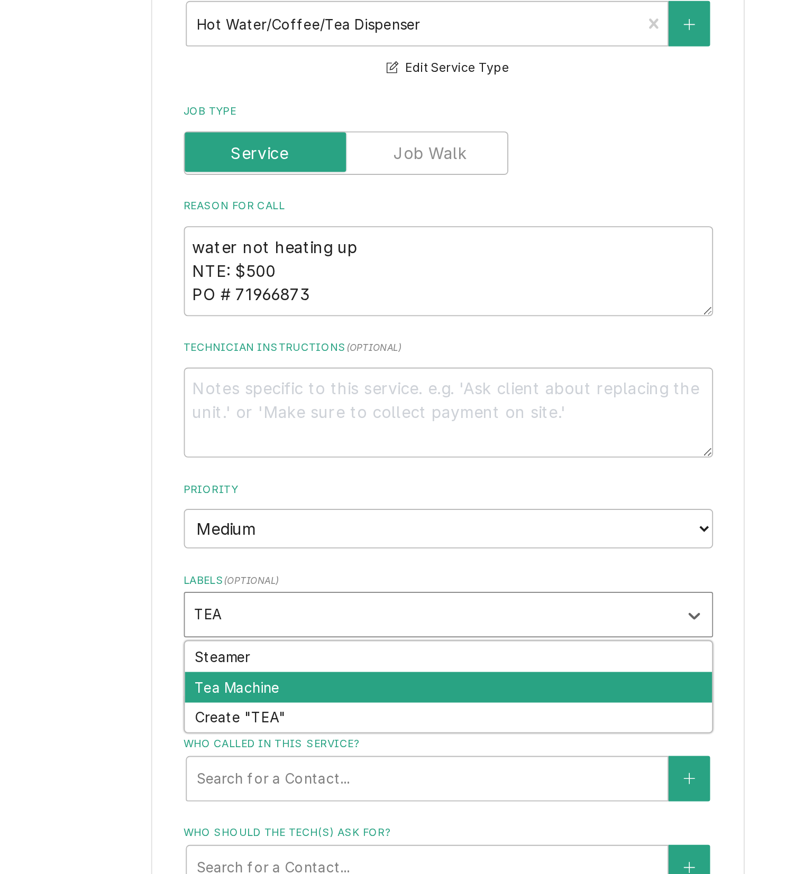
click at [342, 547] on div "Tea Machine" at bounding box center [470, 542] width 282 height 16
type textarea "x"
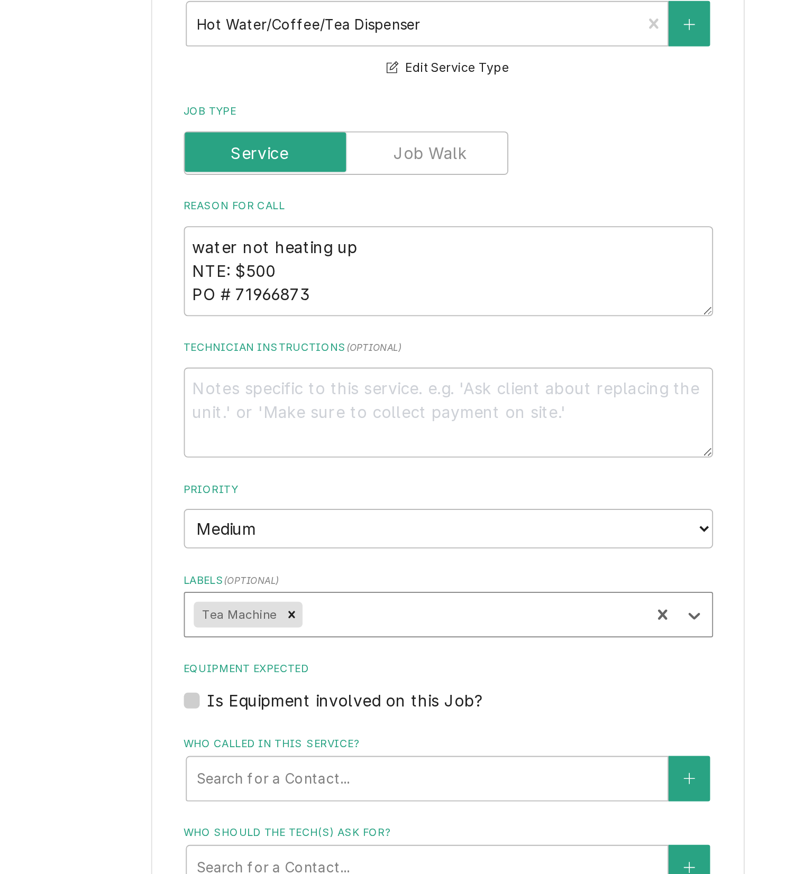
scroll to position [543, 0]
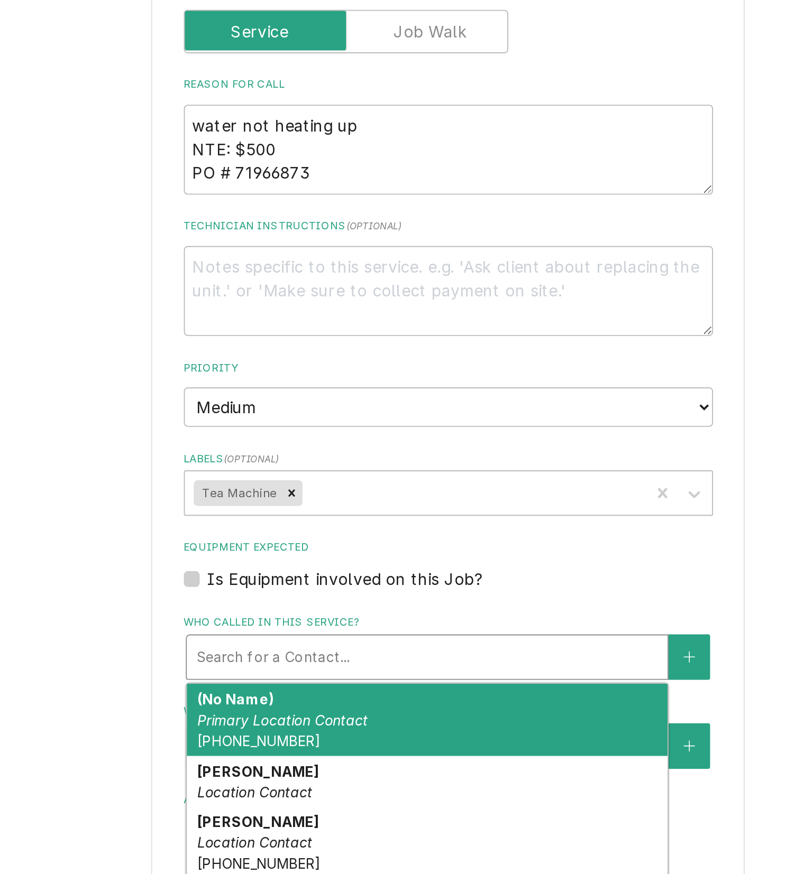
click at [363, 527] on div "Who called in this service?" at bounding box center [458, 526] width 246 height 19
type textarea "x"
type input "T"
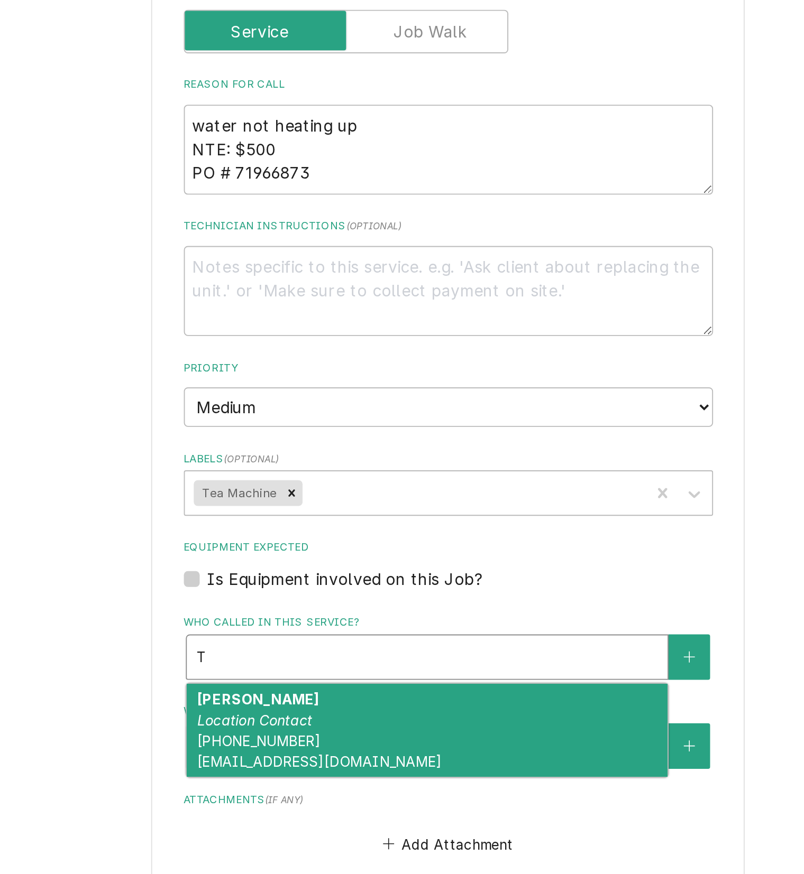
type textarea "x"
type input "TO"
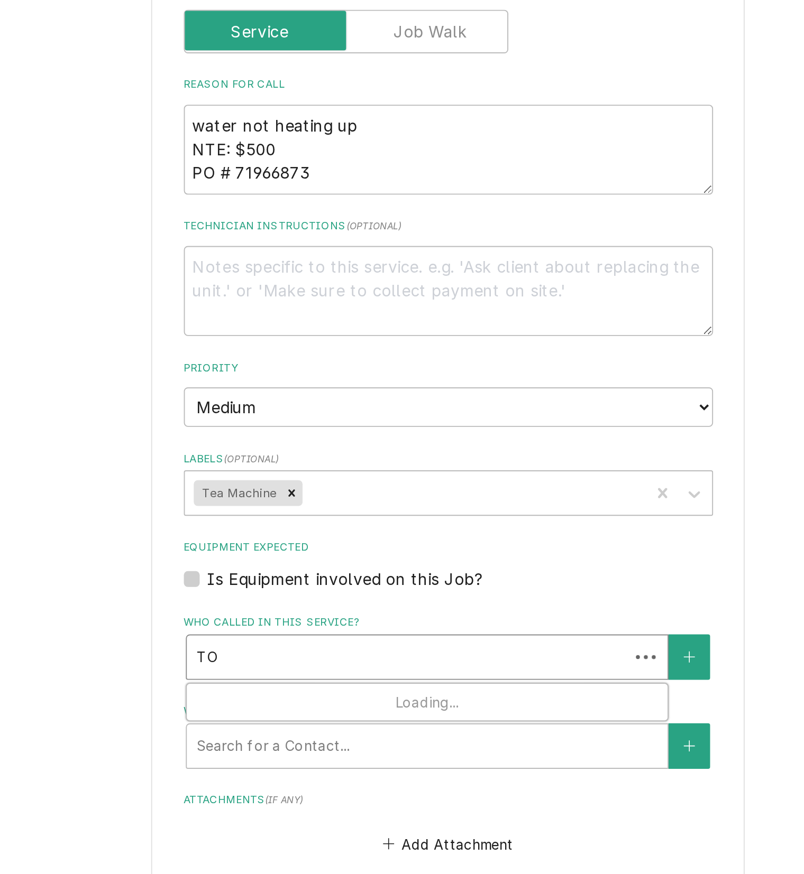
type textarea "x"
type input "TON"
type textarea "x"
type input "TONY"
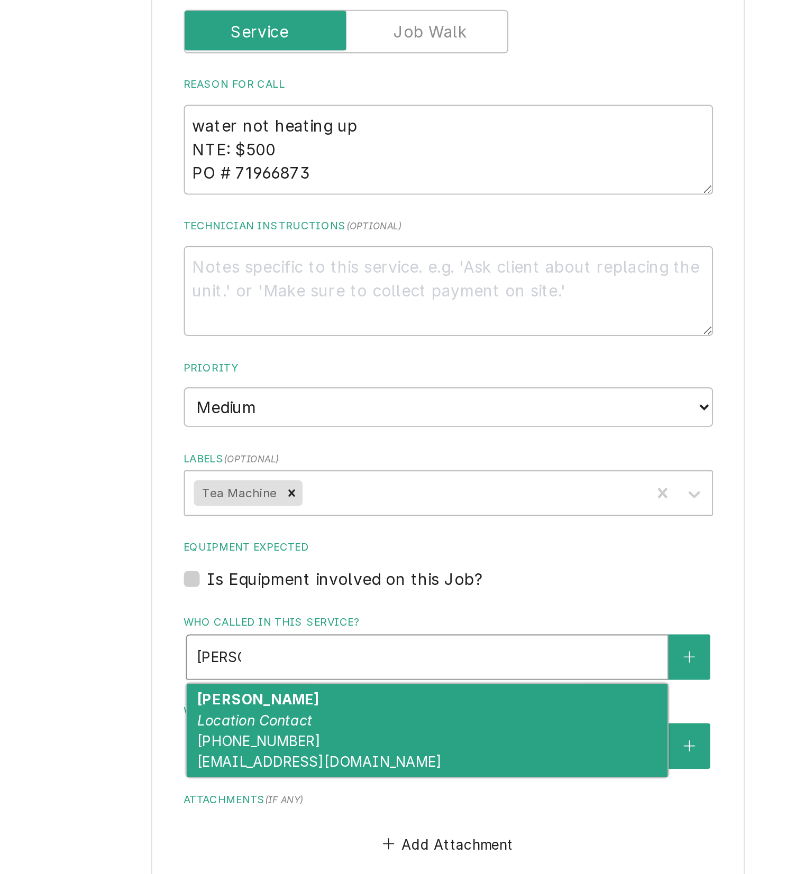
click at [360, 560] on em "Location Contact" at bounding box center [366, 560] width 62 height 9
type textarea "x"
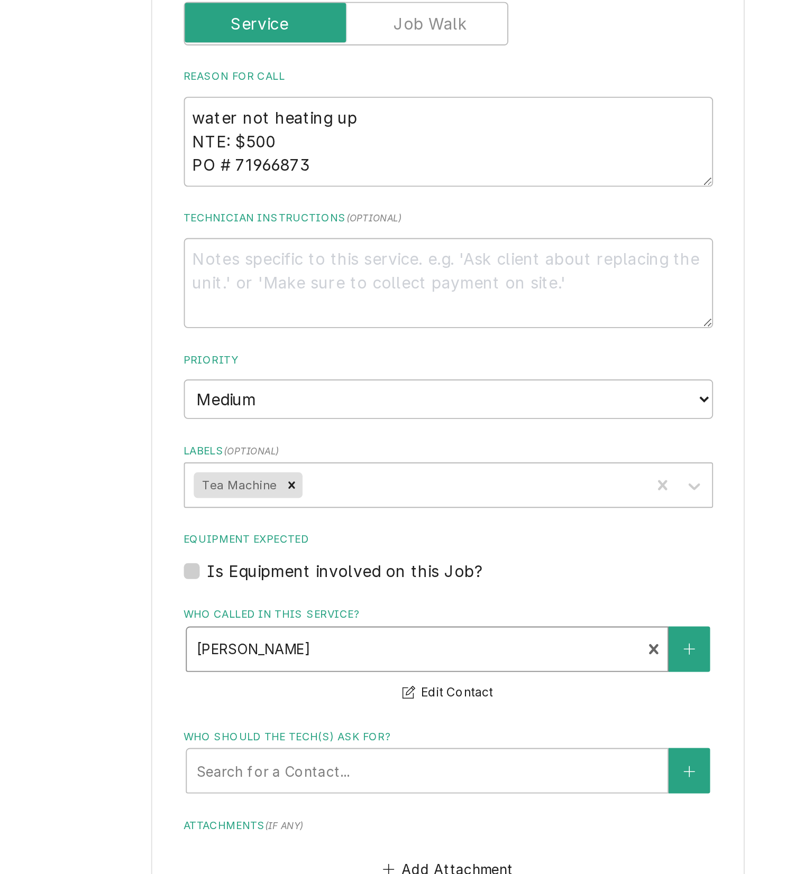
scroll to position [561, 0]
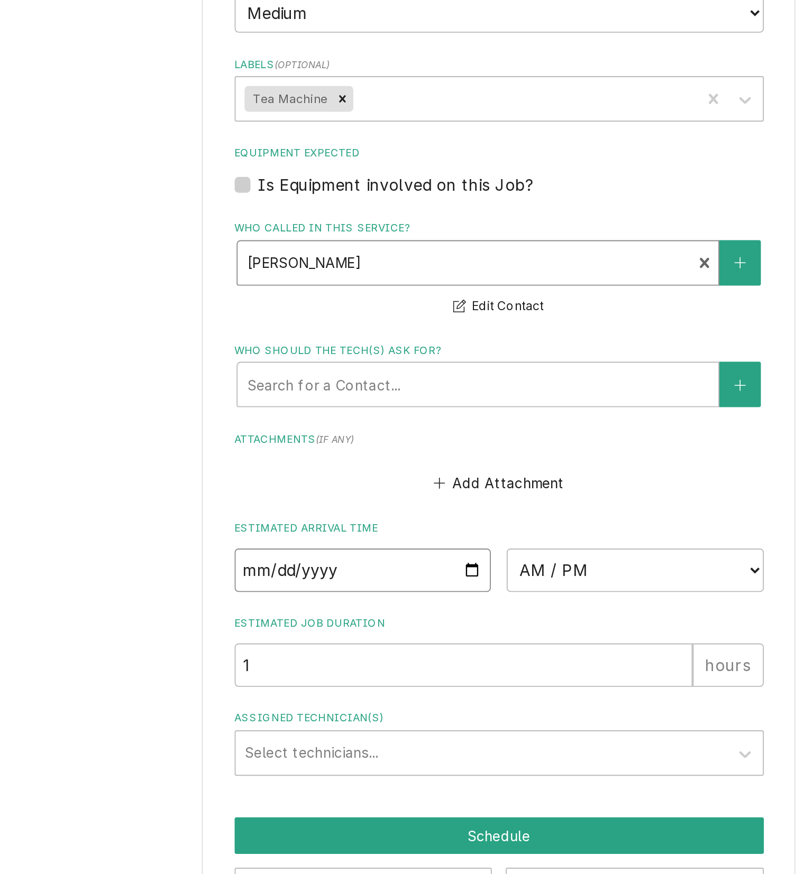
click at [445, 671] on input "Date" at bounding box center [396, 672] width 137 height 23
type textarea "x"
type input "2025-08-14"
type textarea "x"
click at [505, 675] on select "AM / PM 6:00 AM 6:15 AM 6:30 AM 6:45 AM 7:00 AM 7:15 AM 7:30 AM 7:45 AM 8:00 AM…" at bounding box center [542, 672] width 137 height 23
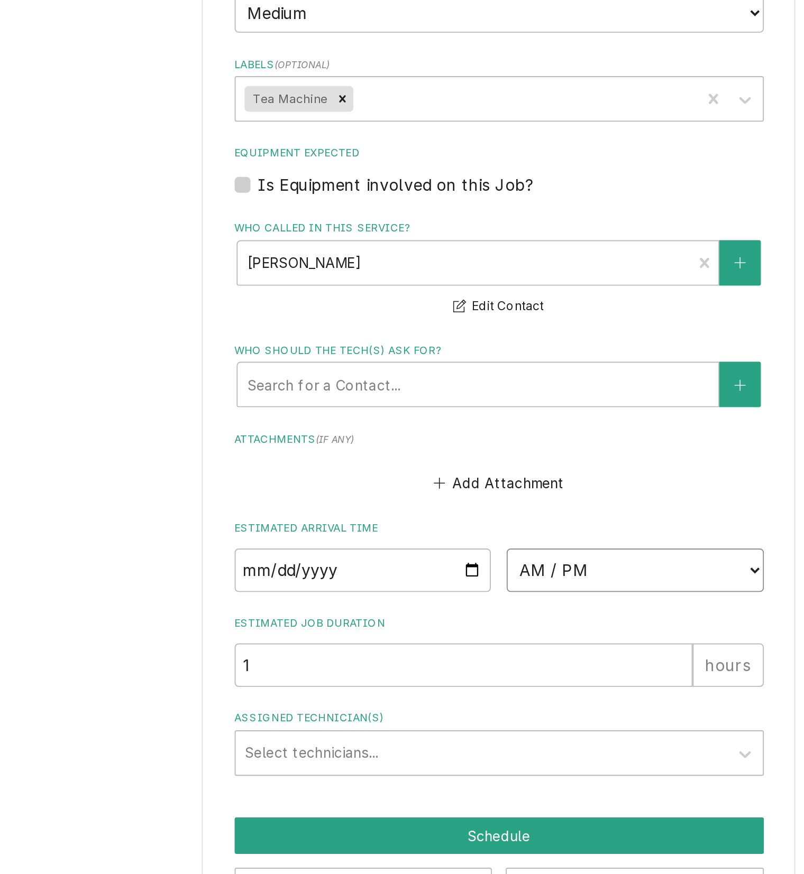
click at [505, 675] on select "AM / PM 6:00 AM 6:15 AM 6:30 AM 6:45 AM 7:00 AM 7:15 AM 7:30 AM 7:45 AM 8:00 AM…" at bounding box center [542, 672] width 137 height 23
select select "11:00:00"
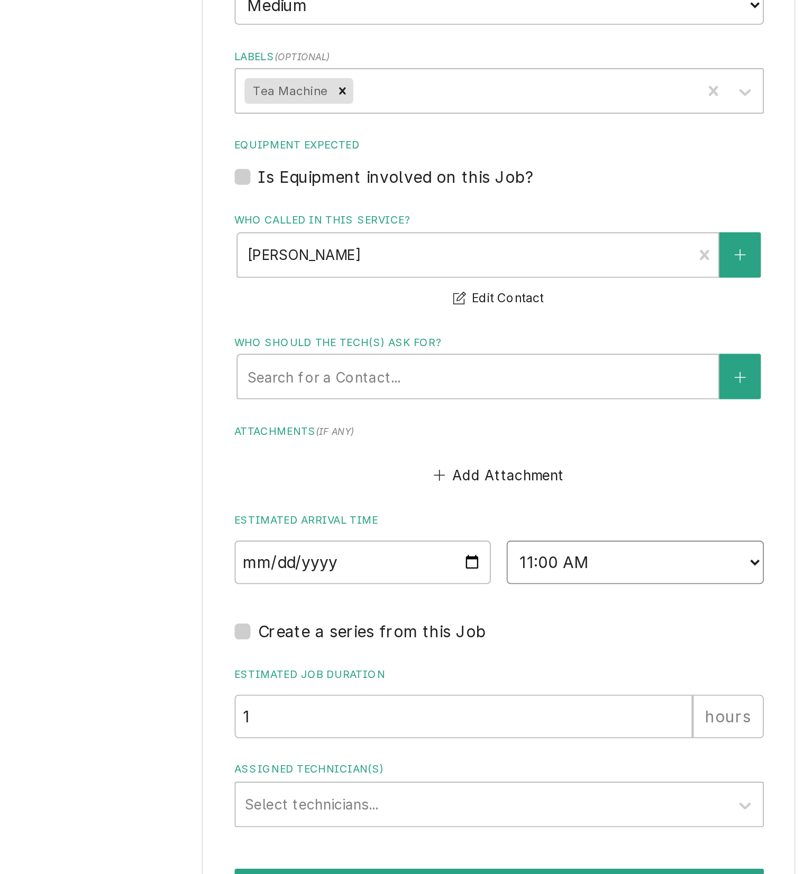
type textarea "x"
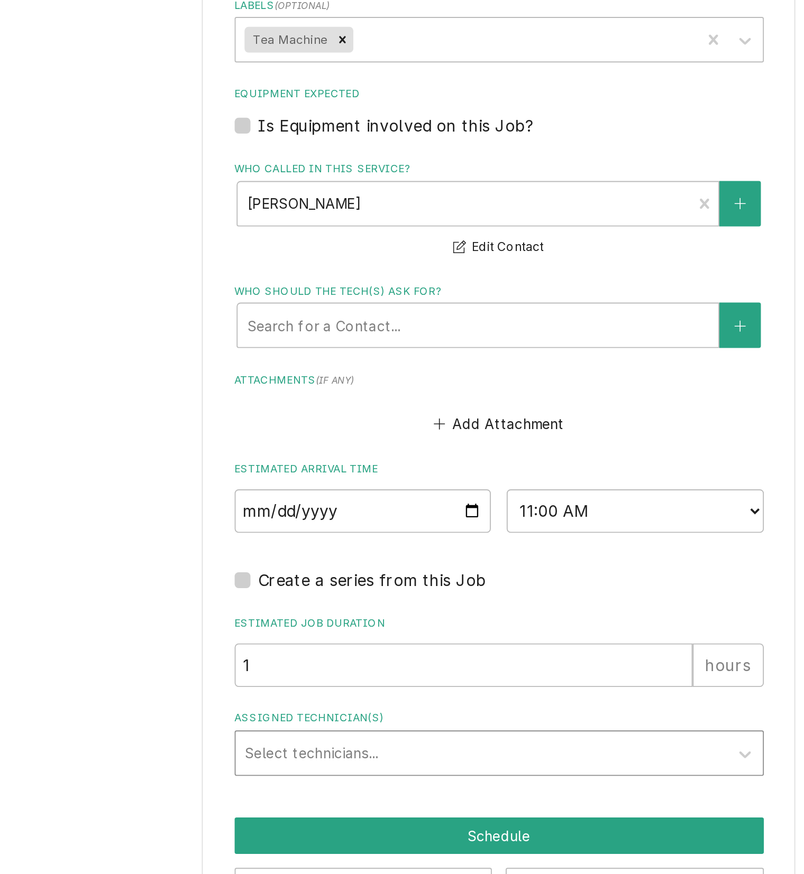
click at [382, 772] on div "Assigned Technician(s)" at bounding box center [460, 770] width 252 height 19
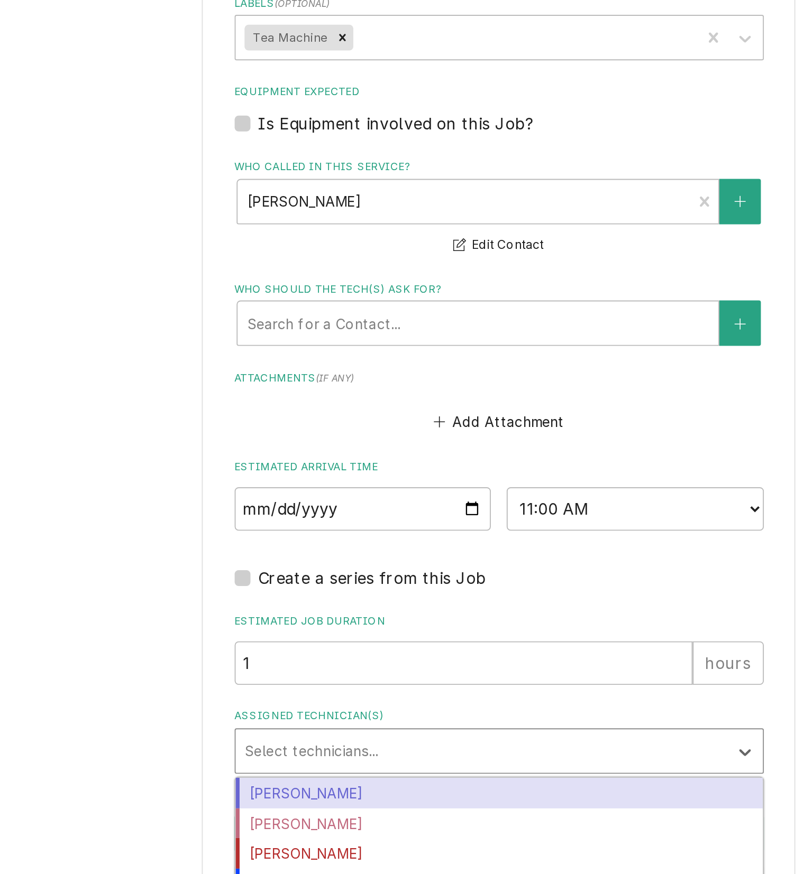
type input "J"
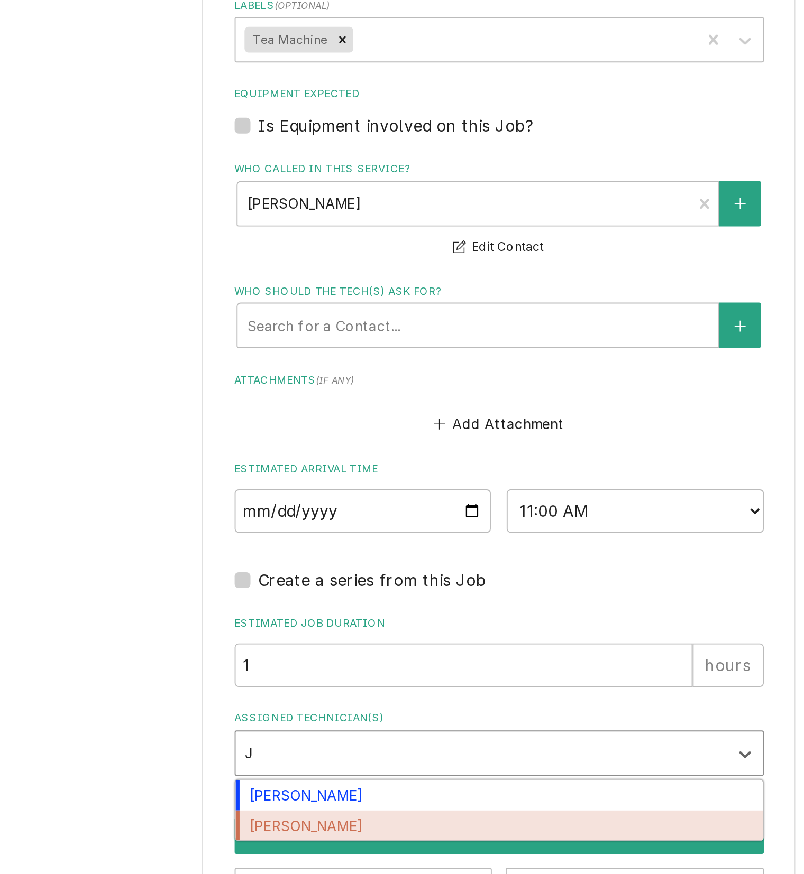
click at [374, 806] on div "[PERSON_NAME]" at bounding box center [470, 809] width 282 height 16
type textarea "x"
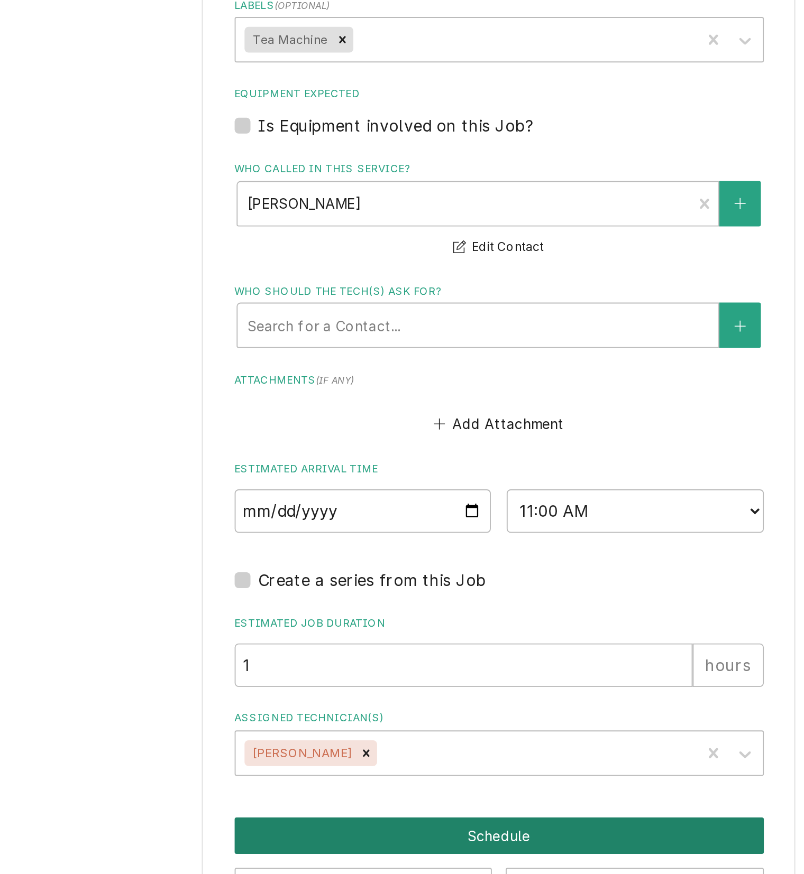
click at [374, 811] on button "Schedule" at bounding box center [469, 815] width 283 height 20
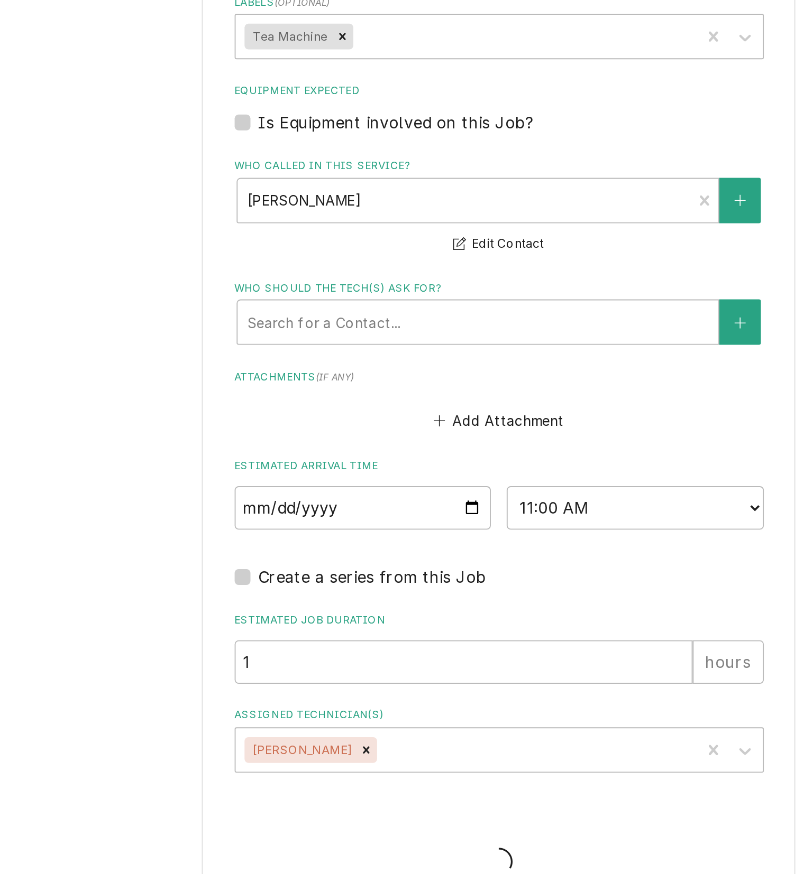
type textarea "x"
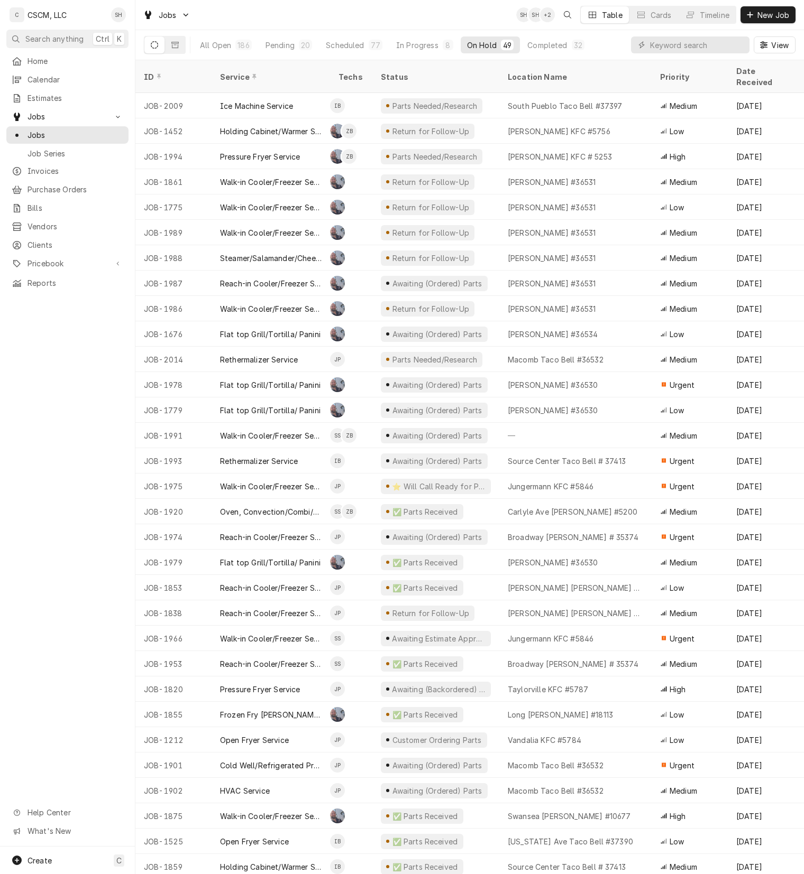
click at [319, 830] on div "Open Fryer Service" at bounding box center [270, 841] width 118 height 25
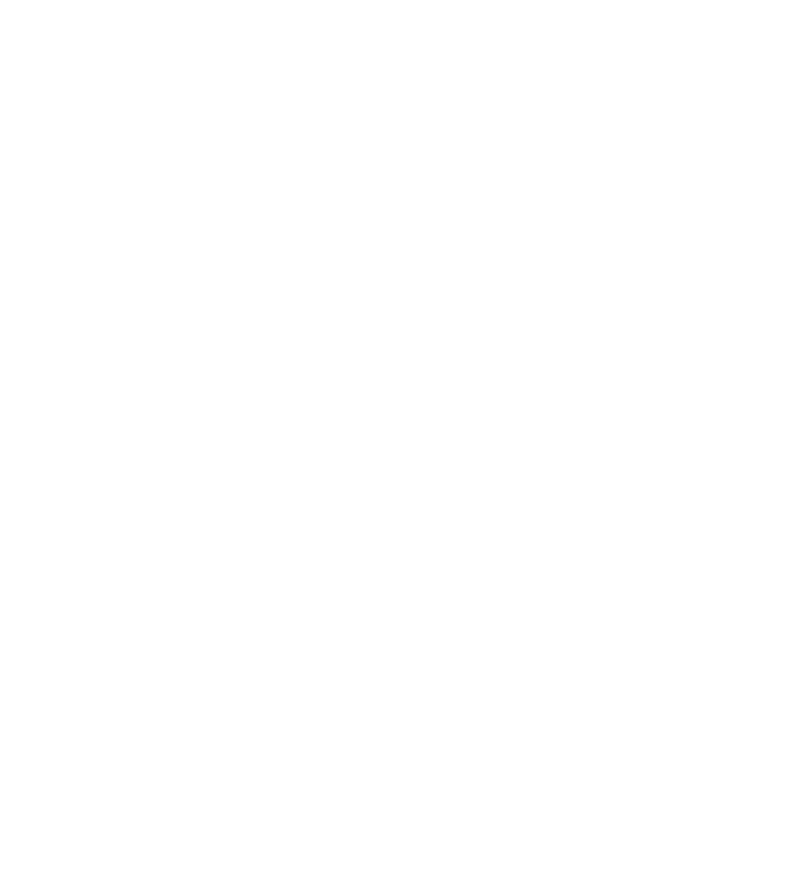
click at [319, 830] on div "Dynamic Content Wrapper" at bounding box center [402, 437] width 804 height 874
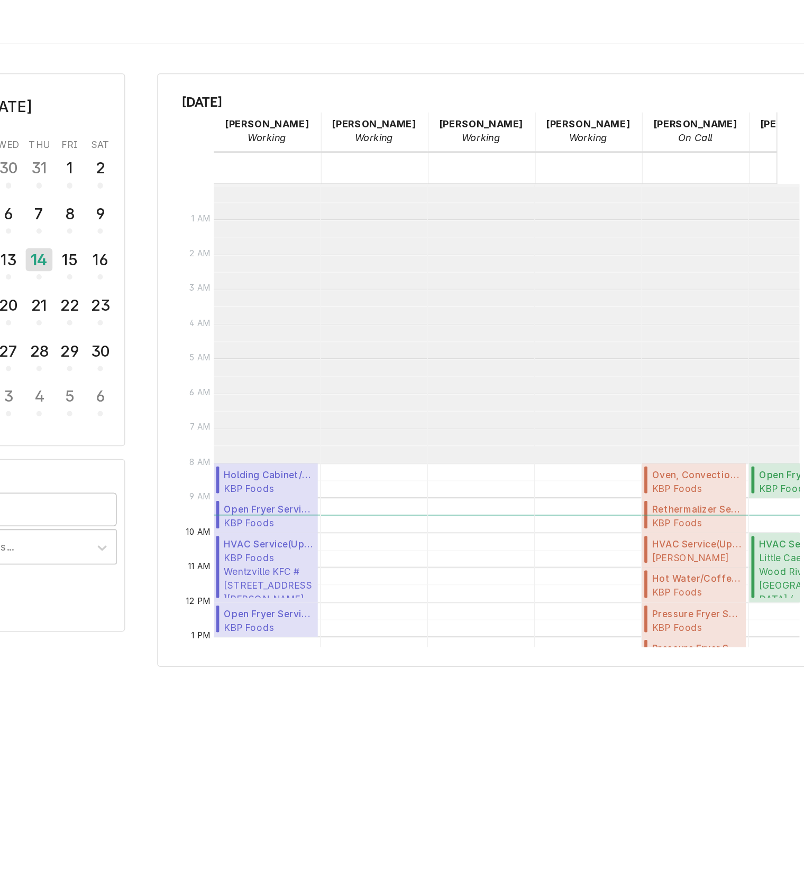
scroll to position [192, 0]
